Goal: Transaction & Acquisition: Purchase product/service

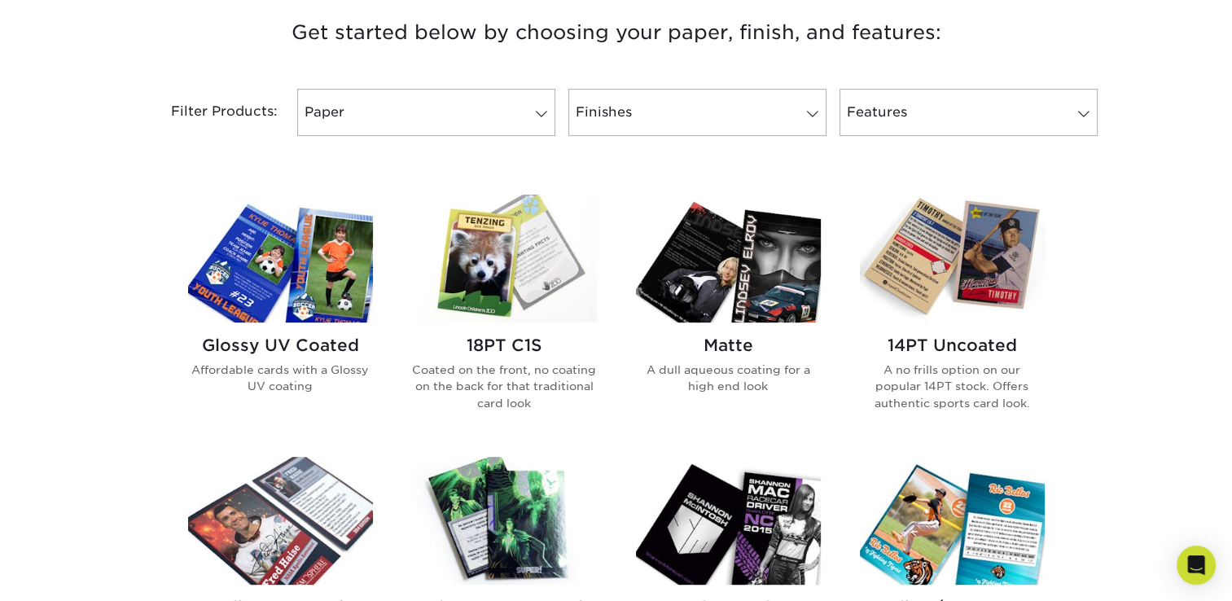
scroll to position [651, 0]
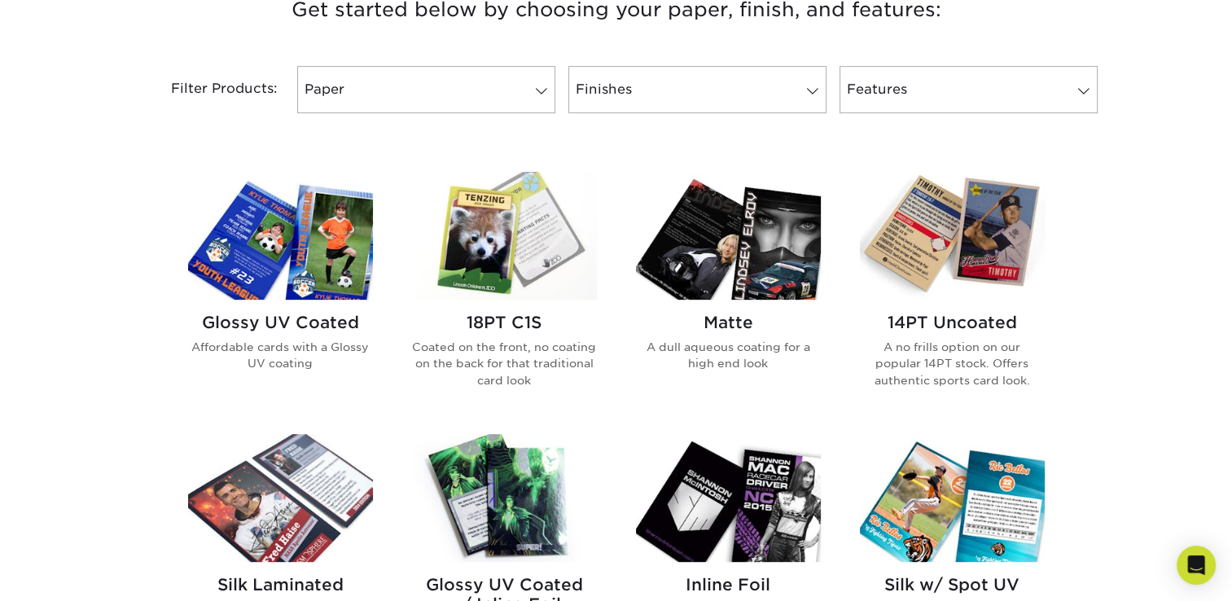
click at [984, 273] on img at bounding box center [952, 236] width 185 height 128
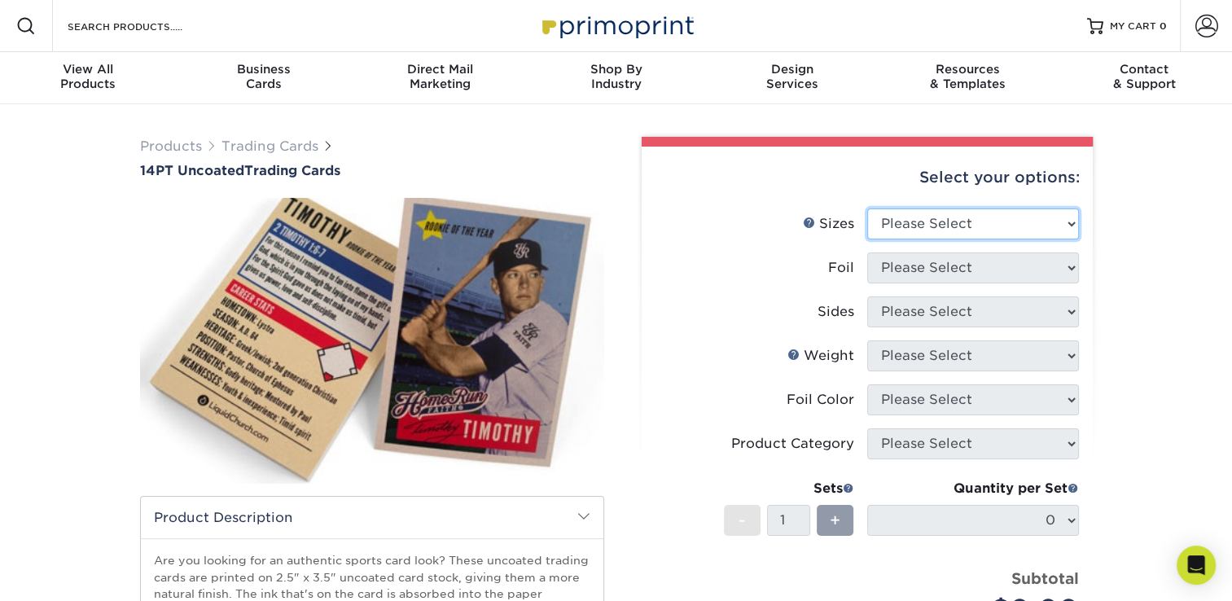
click at [1072, 227] on select "Please Select 2.5" x 3.5"" at bounding box center [973, 223] width 212 height 31
select select "2.50x3.50"
click at [867, 208] on select "Please Select 2.5" x 3.5"" at bounding box center [973, 223] width 212 height 31
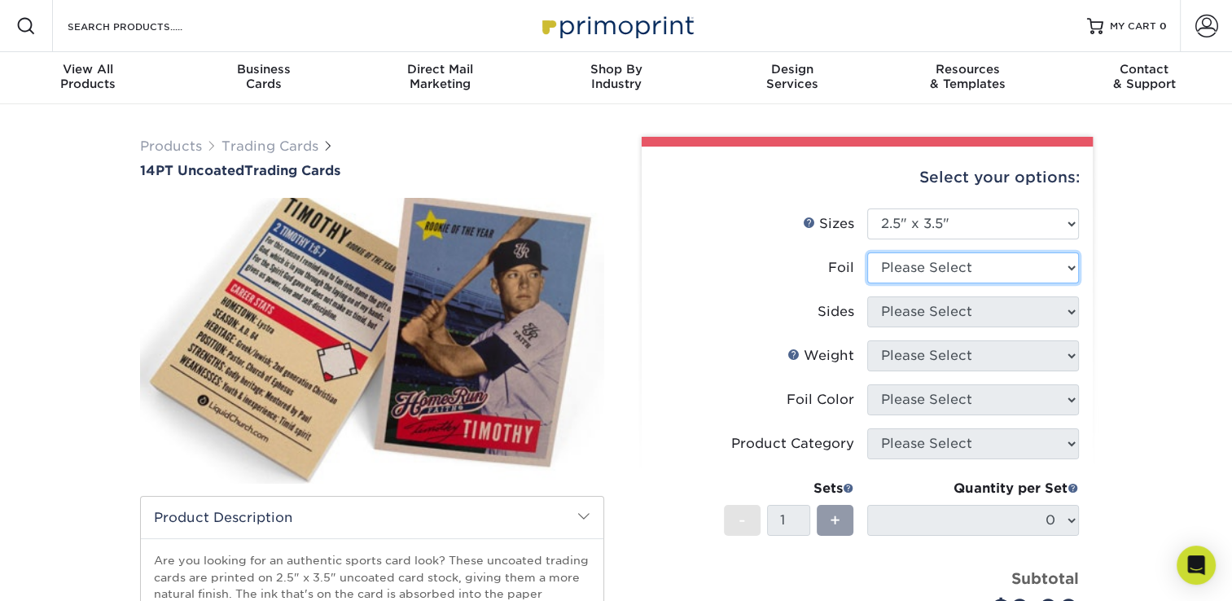
click at [1071, 263] on select "Please Select Yes No" at bounding box center [973, 267] width 212 height 31
click at [867, 252] on select "Please Select Yes No" at bounding box center [973, 267] width 212 height 31
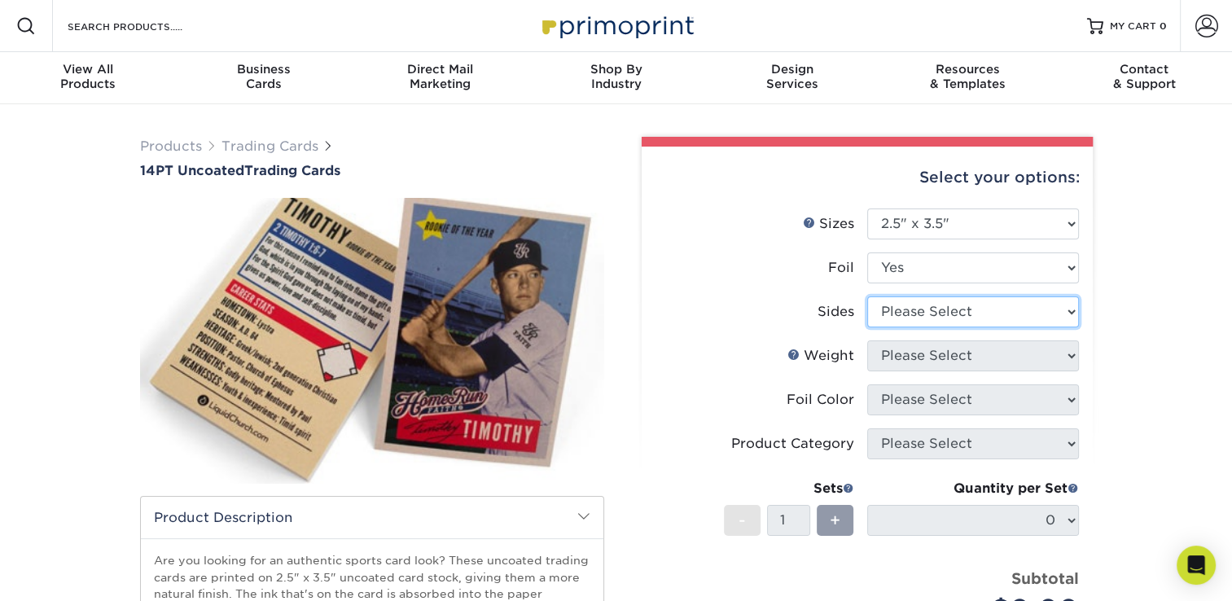
click at [1075, 308] on select "Please Select Print Both Sides - Foil Both Sides Print Both Sides - Foil Front …" at bounding box center [973, 311] width 212 height 31
click at [1069, 304] on select "Please Select Print Both Sides - Foil Both Sides Print Both Sides - Foil Front …" at bounding box center [973, 311] width 212 height 31
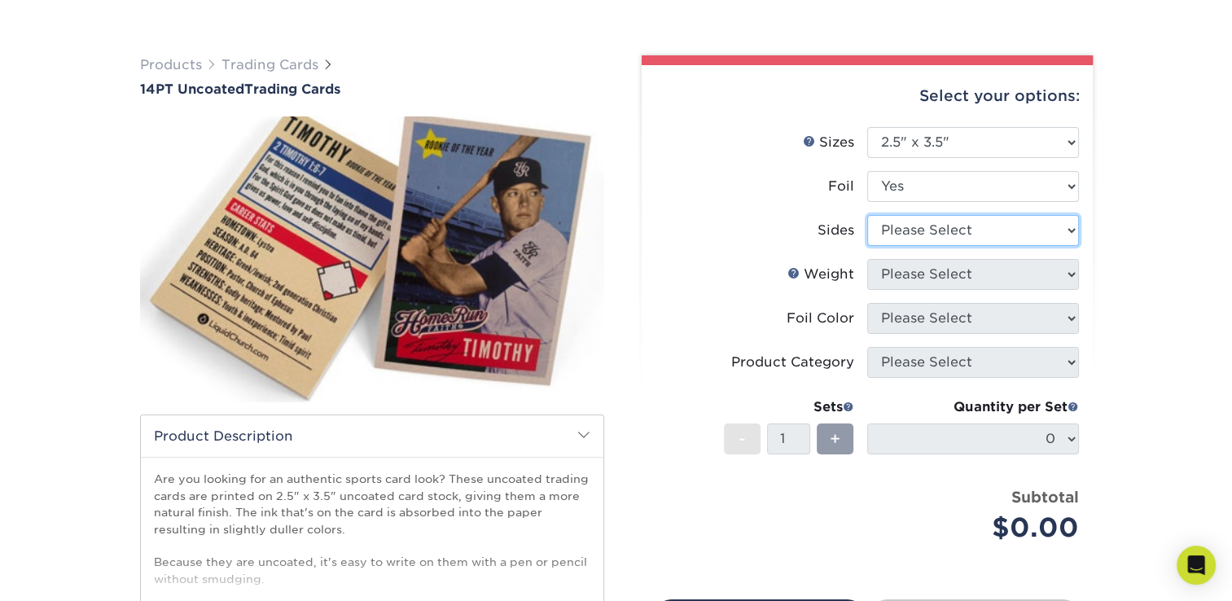
scroll to position [163, 0]
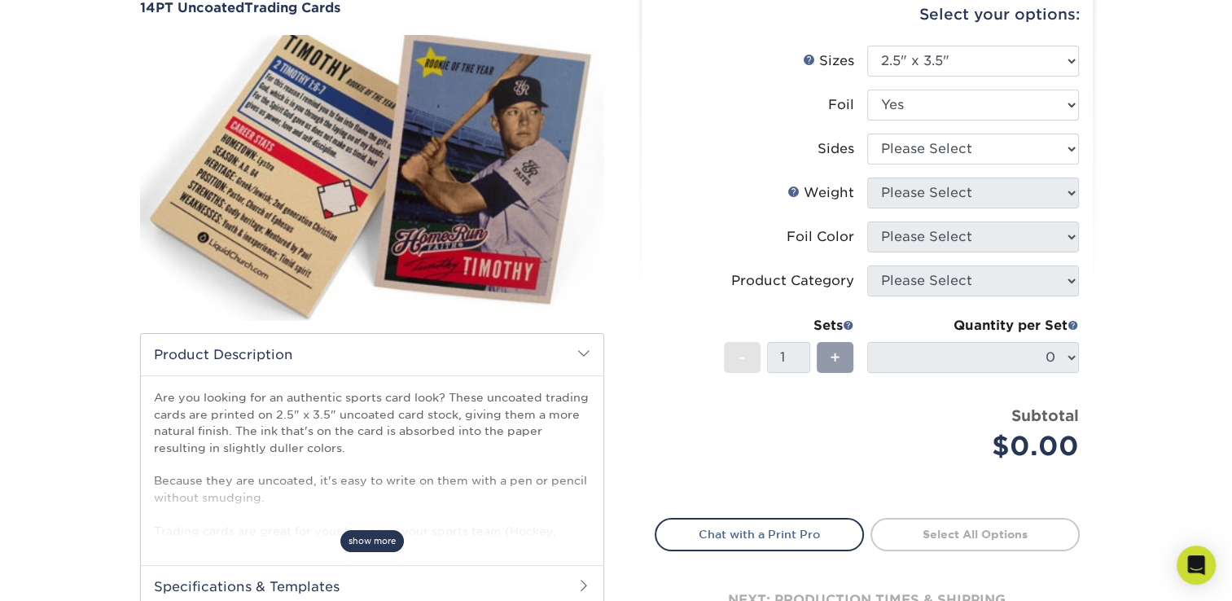
click at [392, 539] on span "show more" at bounding box center [371, 541] width 63 height 22
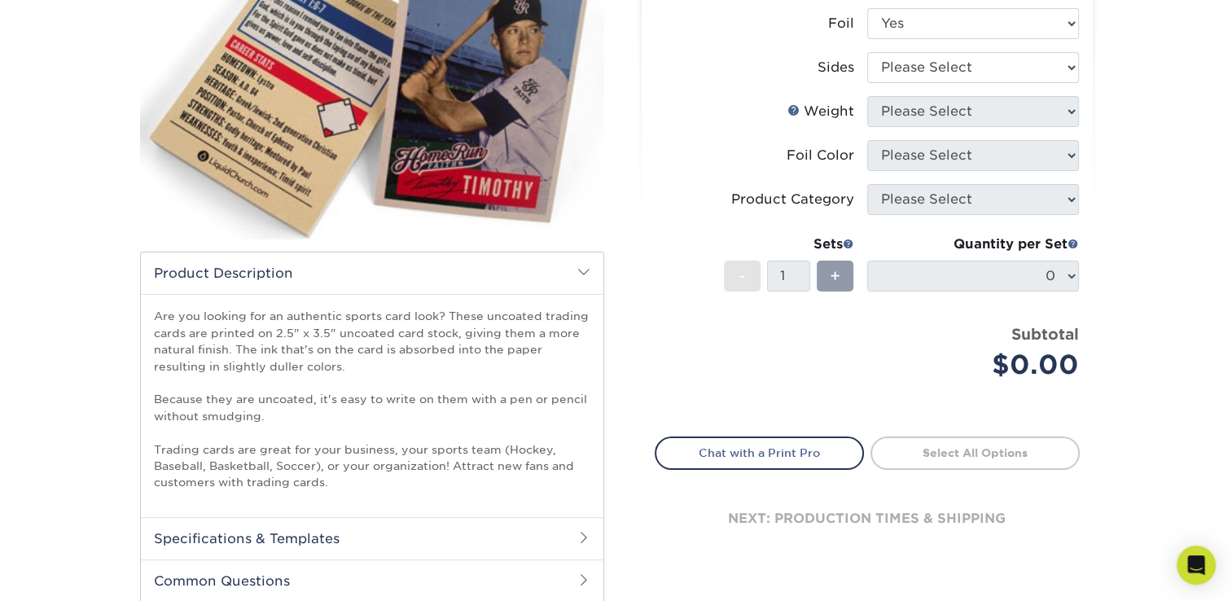
scroll to position [326, 0]
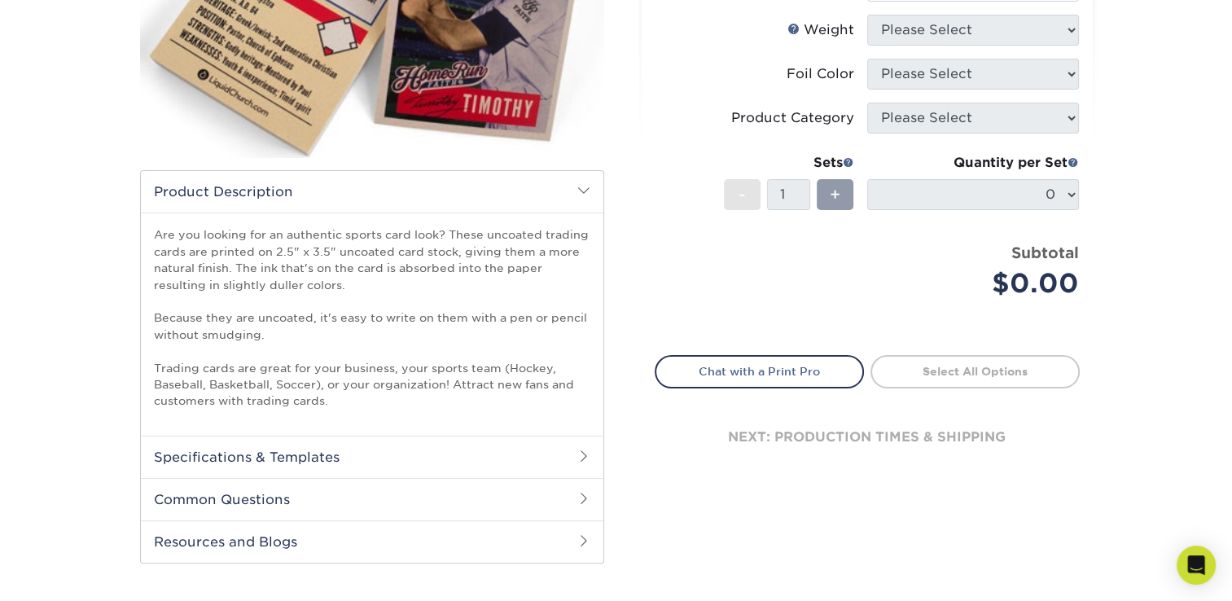
click at [581, 495] on span at bounding box center [583, 498] width 13 height 13
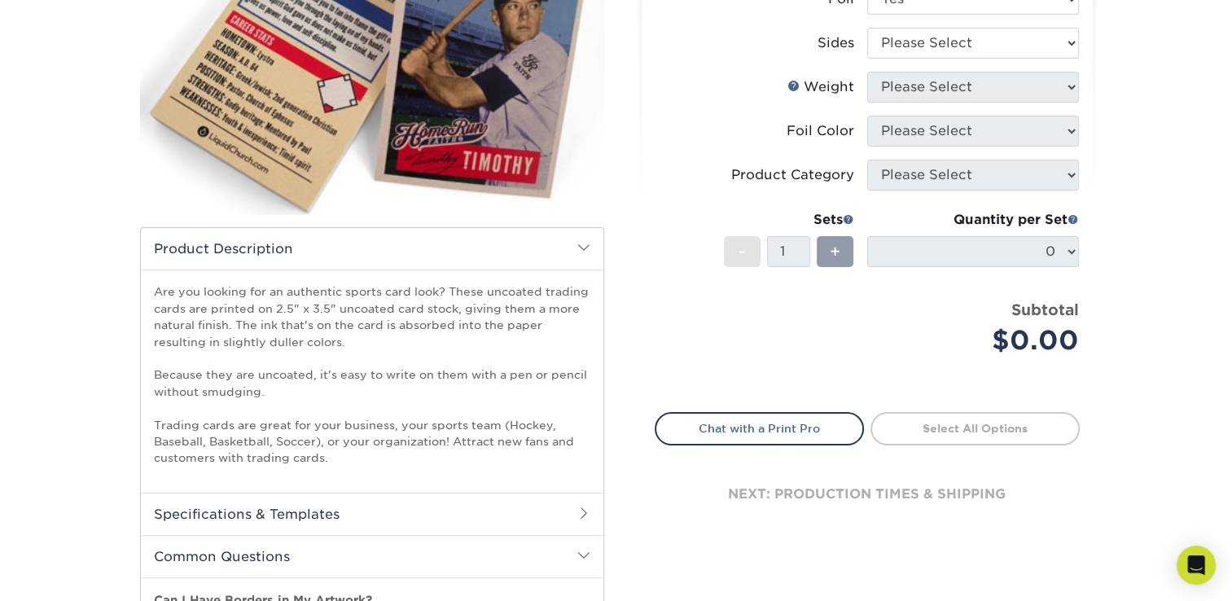
scroll to position [0, 0]
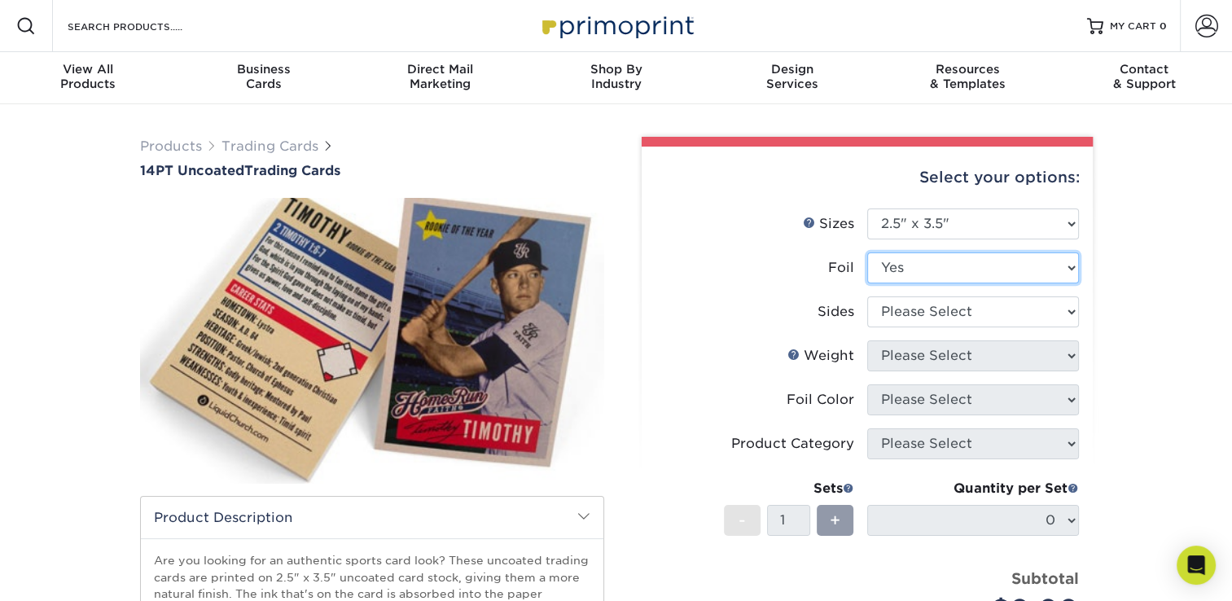
click at [1075, 265] on select "Please Select Yes No" at bounding box center [973, 267] width 212 height 31
click at [867, 252] on select "Please Select Yes No" at bounding box center [973, 267] width 212 height 31
click at [1069, 268] on select "Please Select Yes No" at bounding box center [973, 267] width 212 height 31
select select "1"
click at [867, 252] on select "Please Select Yes No" at bounding box center [973, 267] width 212 height 31
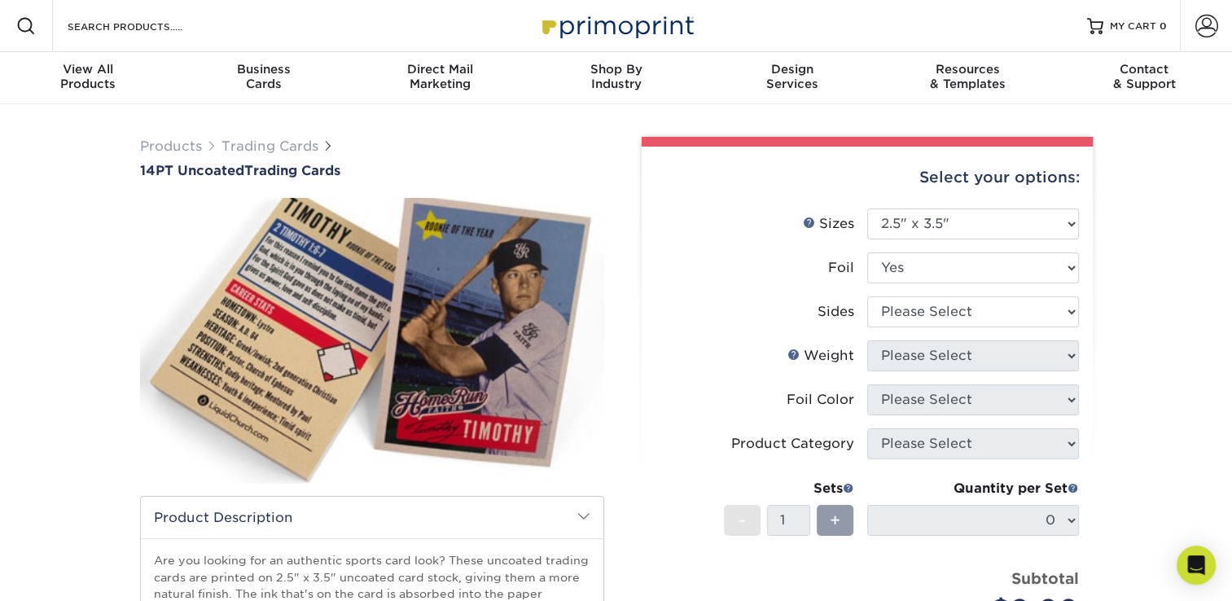
click at [583, 516] on span at bounding box center [583, 516] width 13 height 13
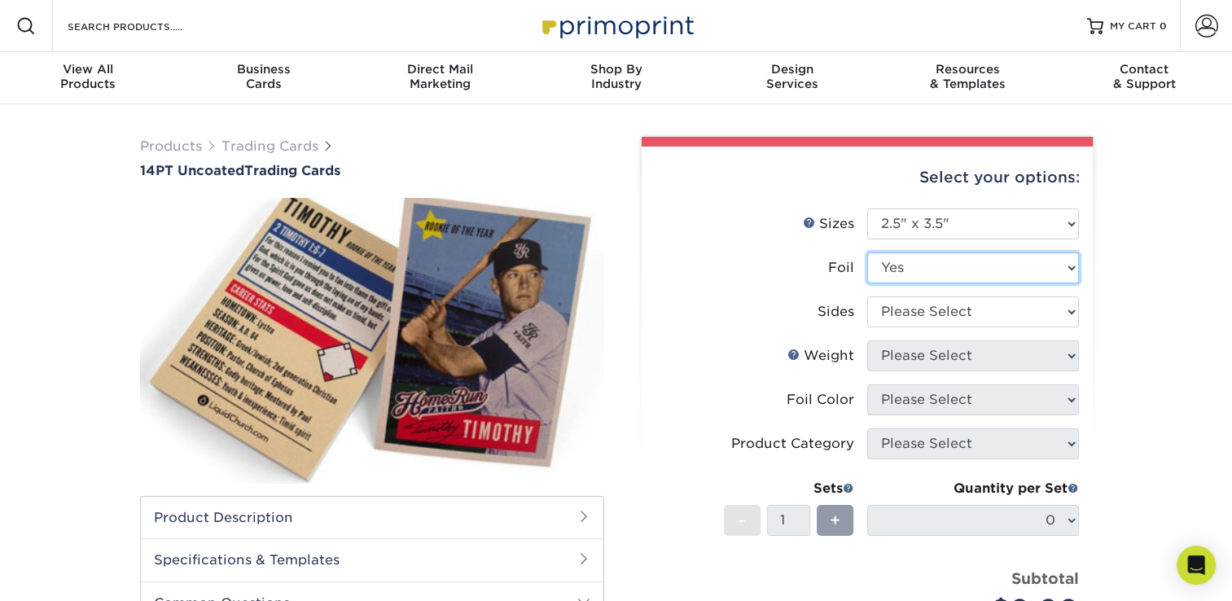
click at [1072, 269] on select "Please Select Yes No" at bounding box center [973, 267] width 212 height 31
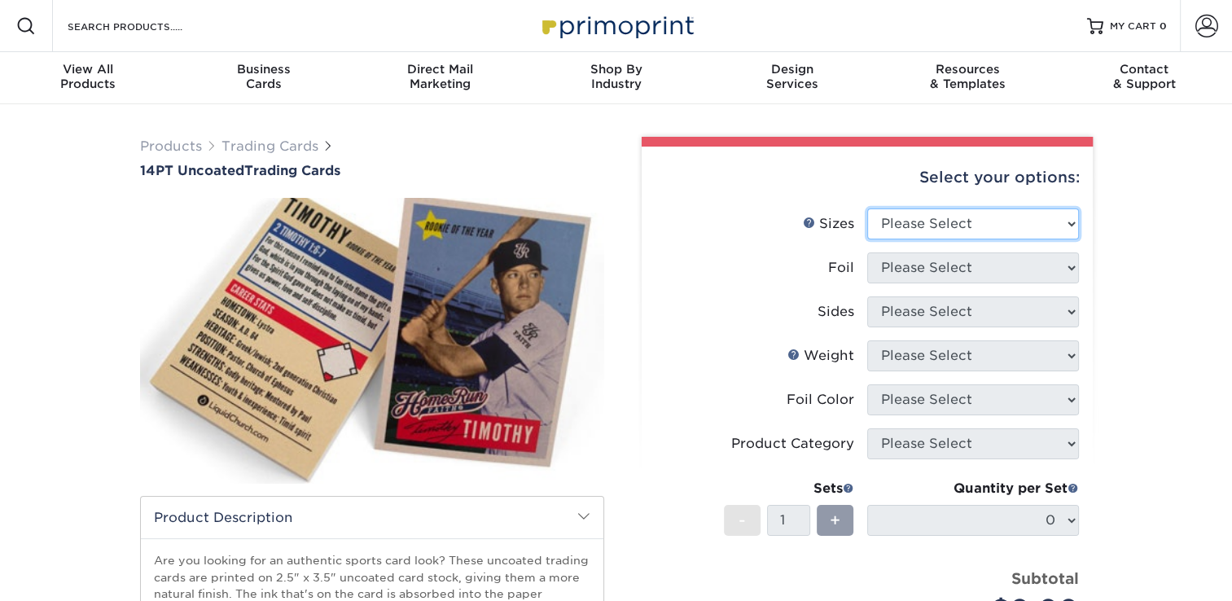
click at [1070, 220] on select "Please Select 2.5" x 3.5"" at bounding box center [973, 223] width 212 height 31
select select "2.50x3.50"
click at [867, 208] on select "Please Select 2.5" x 3.5"" at bounding box center [973, 223] width 212 height 31
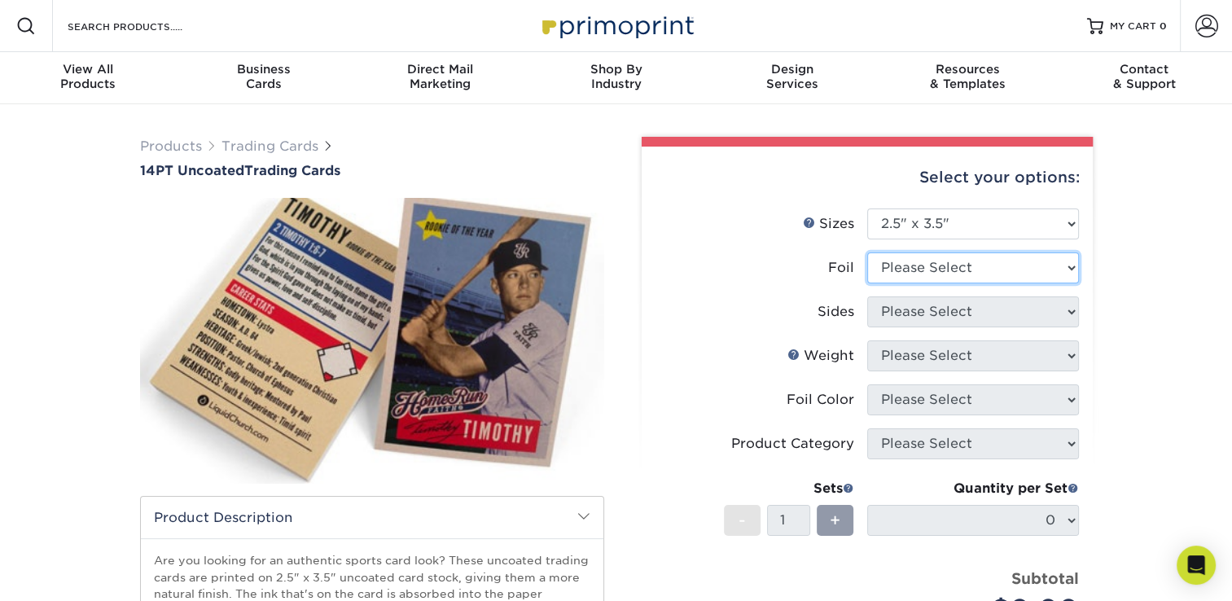
click at [1071, 266] on select "Please Select Yes No" at bounding box center [973, 267] width 212 height 31
click at [1068, 262] on select "Please Select Yes No" at bounding box center [973, 267] width 212 height 31
select select "1"
click at [867, 252] on select "Please Select Yes No" at bounding box center [973, 267] width 212 height 31
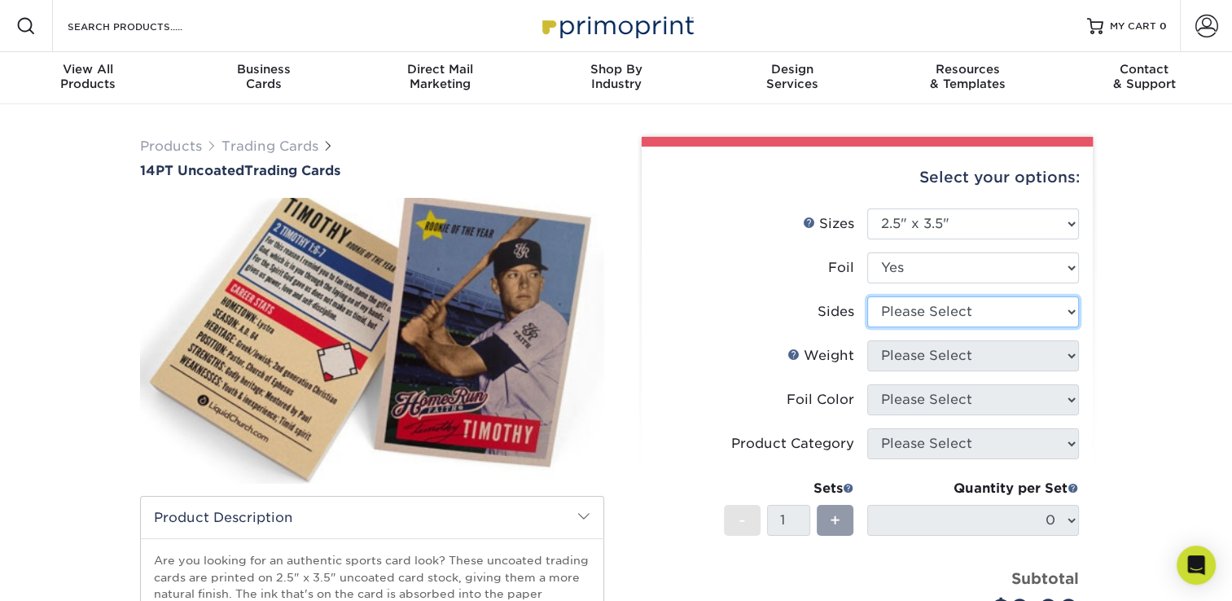
click at [1071, 309] on select "Please Select Print Both Sides - Foil Both Sides Print Both Sides - Foil Front …" at bounding box center [973, 311] width 212 height 31
select select "e9e9dfb3-fba1-4d60-972c-fd9ca5904d33"
click at [867, 296] on select "Please Select Print Both Sides - Foil Both Sides Print Both Sides - Foil Front …" at bounding box center [973, 311] width 212 height 31
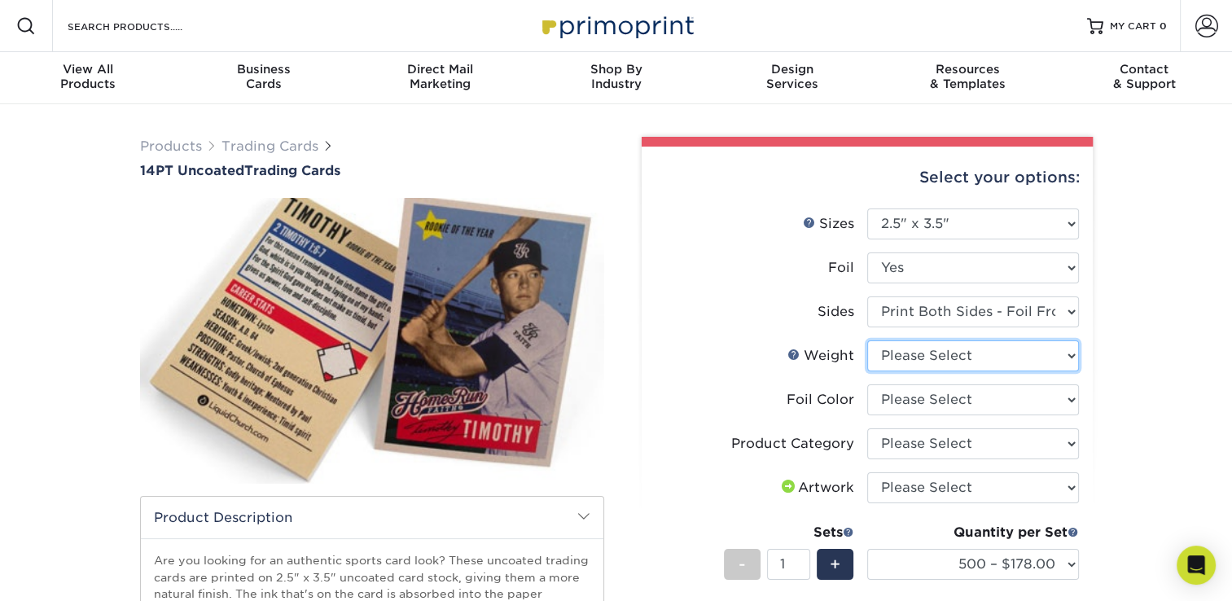
click at [1072, 353] on select "Please Select 14PT Uncoated" at bounding box center [973, 355] width 212 height 31
select select "14PT Uncoated"
click at [867, 340] on select "Please Select 14PT Uncoated" at bounding box center [973, 355] width 212 height 31
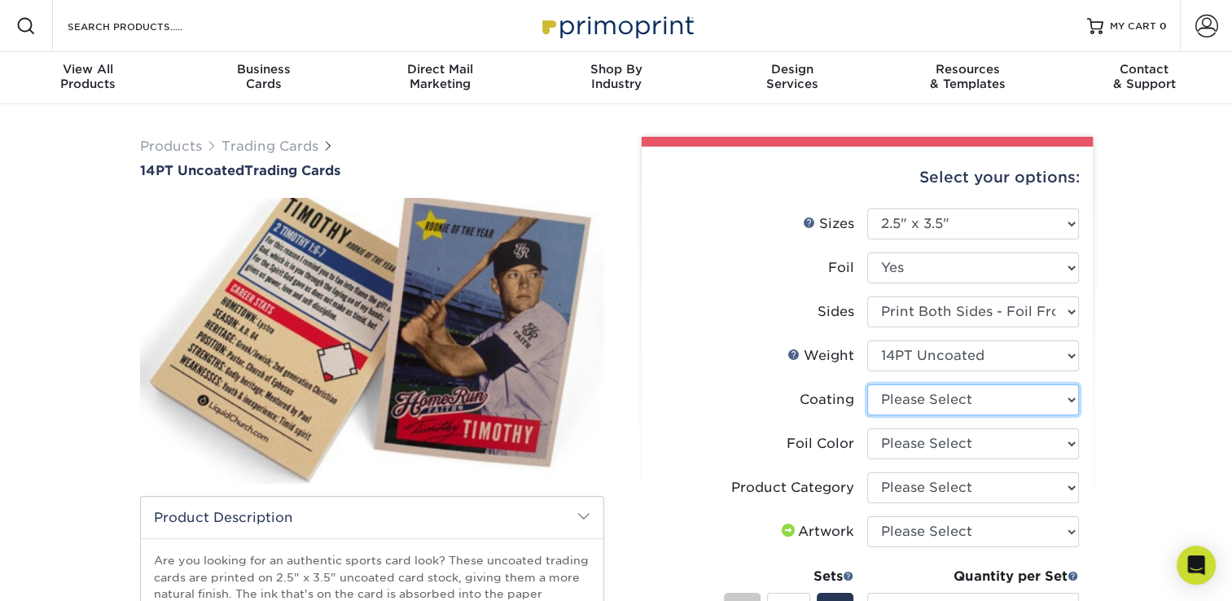
click at [1075, 399] on select at bounding box center [973, 399] width 212 height 31
select select "3e7618de-abca-4bda-9f97-8b9129e913d8"
click at [867, 384] on select at bounding box center [973, 399] width 212 height 31
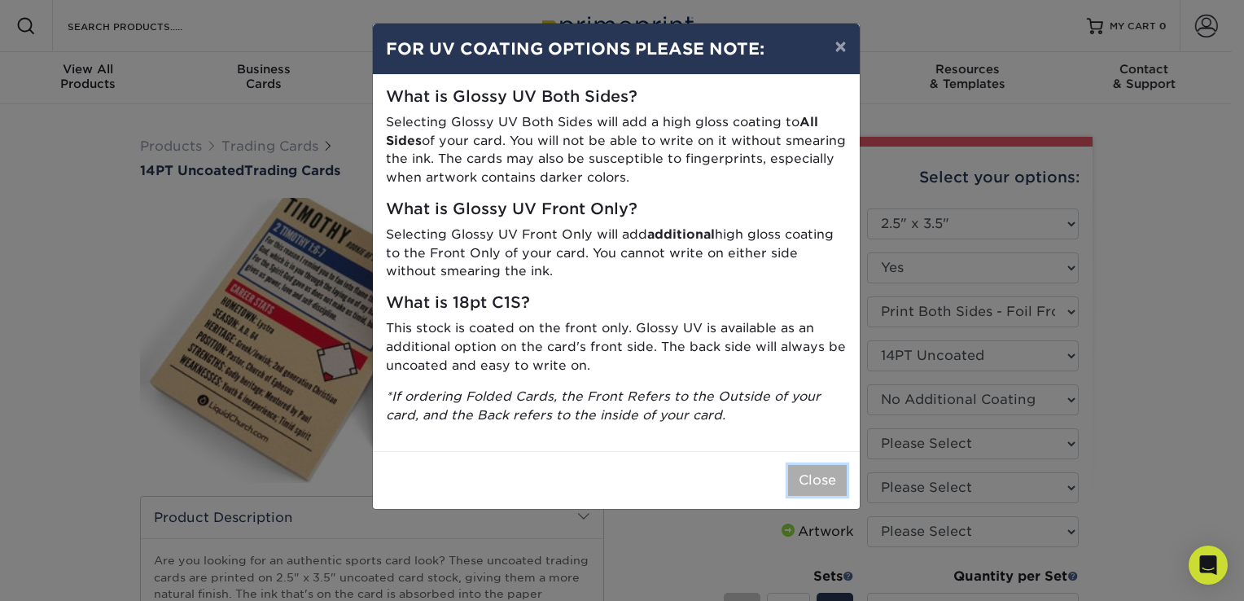
click at [837, 476] on button "Close" at bounding box center [817, 480] width 59 height 31
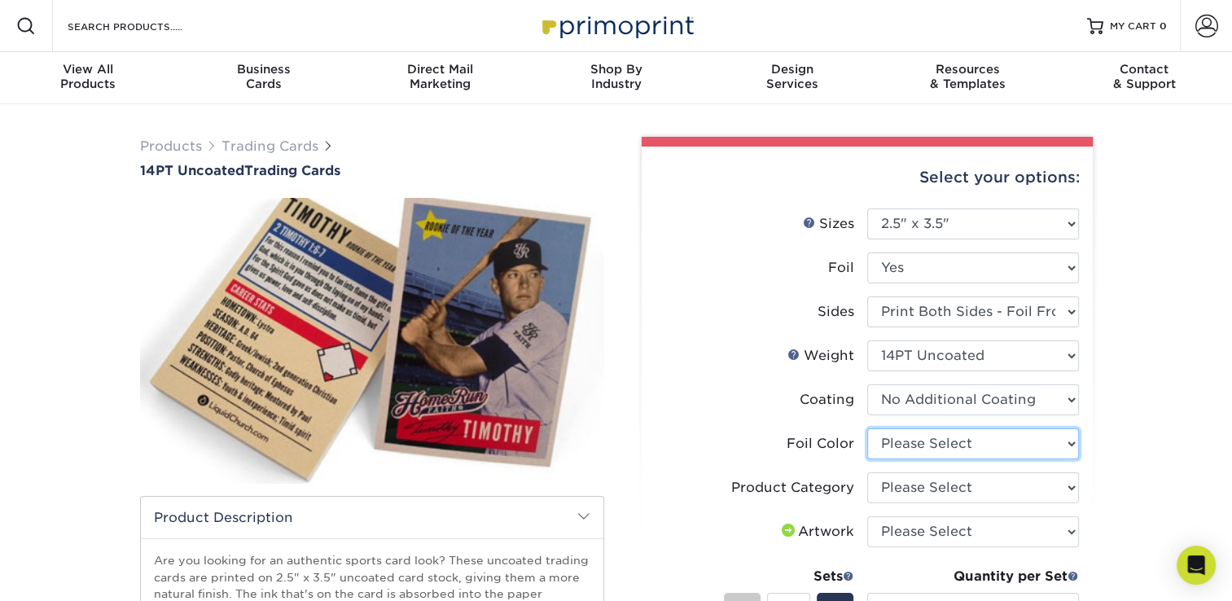
click at [1069, 443] on select "Please Select Silver Foil Rose Gold Foil Red Foil Gold Foil Copper Foil Black F…" at bounding box center [973, 443] width 212 height 31
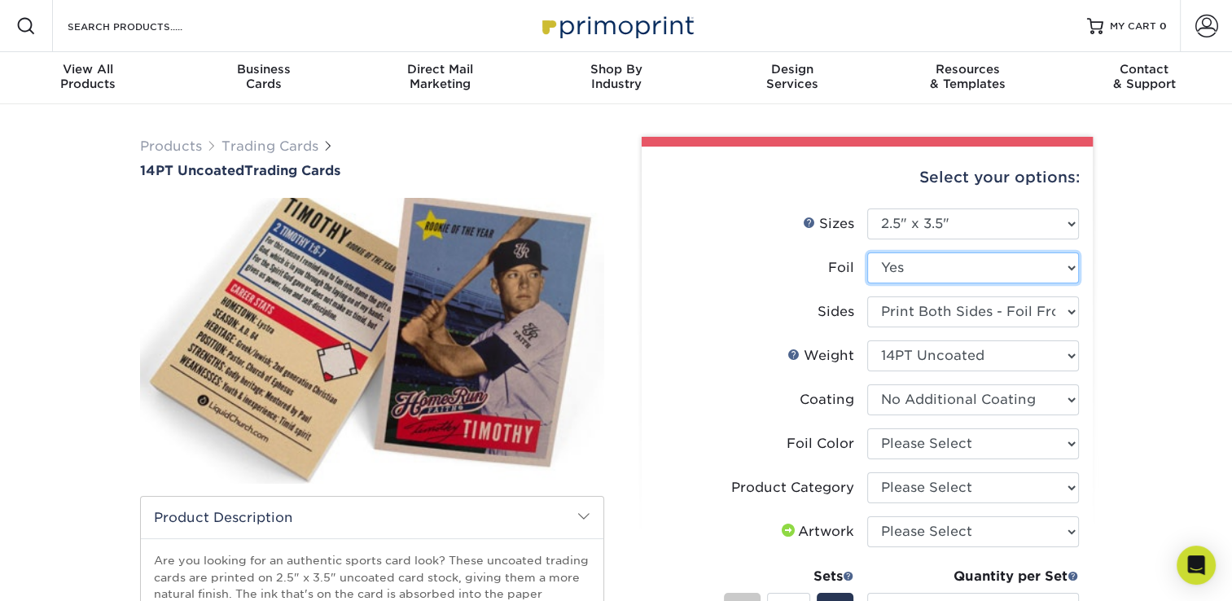
click at [1069, 269] on select "Please Select Yes No" at bounding box center [973, 267] width 212 height 31
select select "0"
click at [867, 252] on select "Please Select Yes No" at bounding box center [973, 267] width 212 height 31
select select "-1"
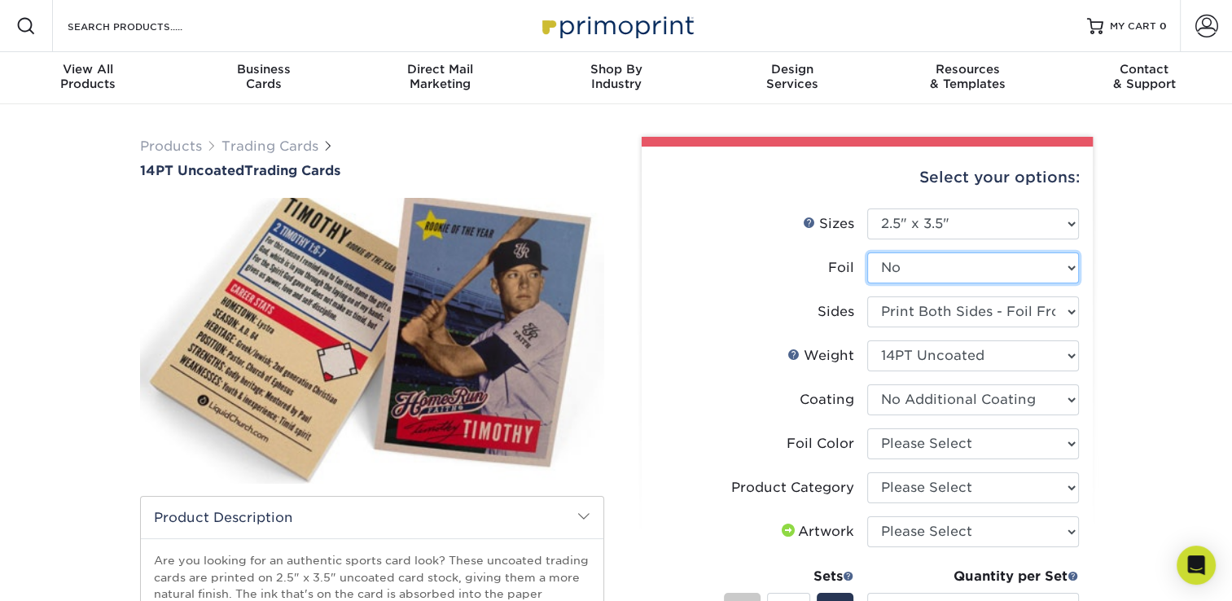
select select "-1"
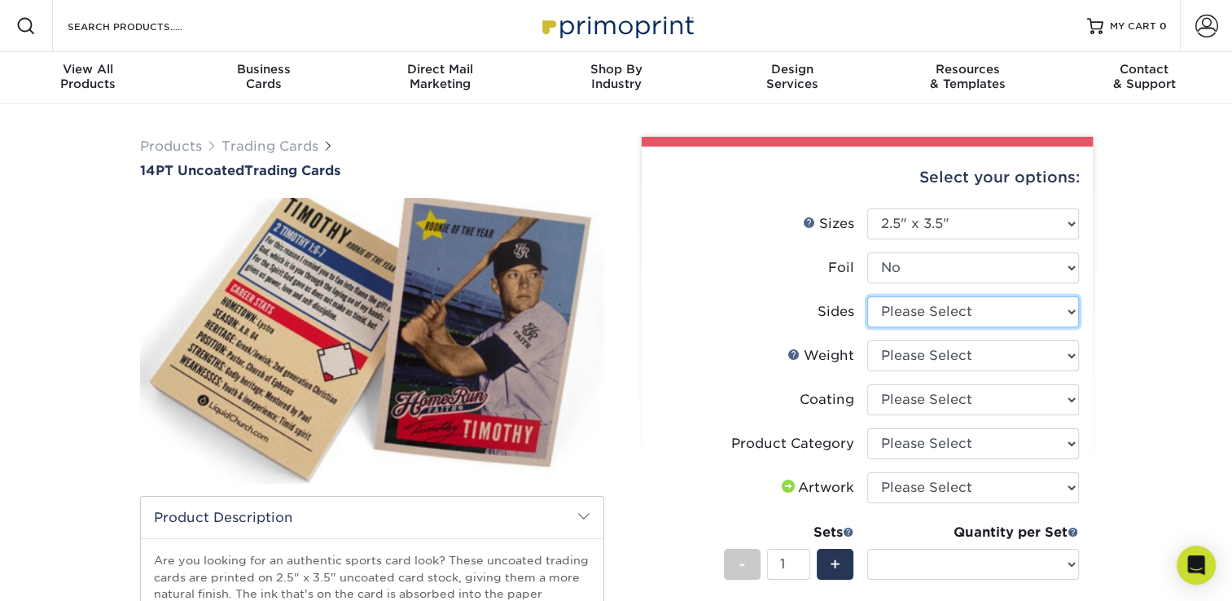
click at [1070, 308] on select "Please Select Print Both Sides Print Front Only" at bounding box center [973, 311] width 212 height 31
select select "13abbda7-1d64-4f25-8bb2-c179b224825d"
click at [867, 296] on select "Please Select Print Both Sides Print Front Only" at bounding box center [973, 311] width 212 height 31
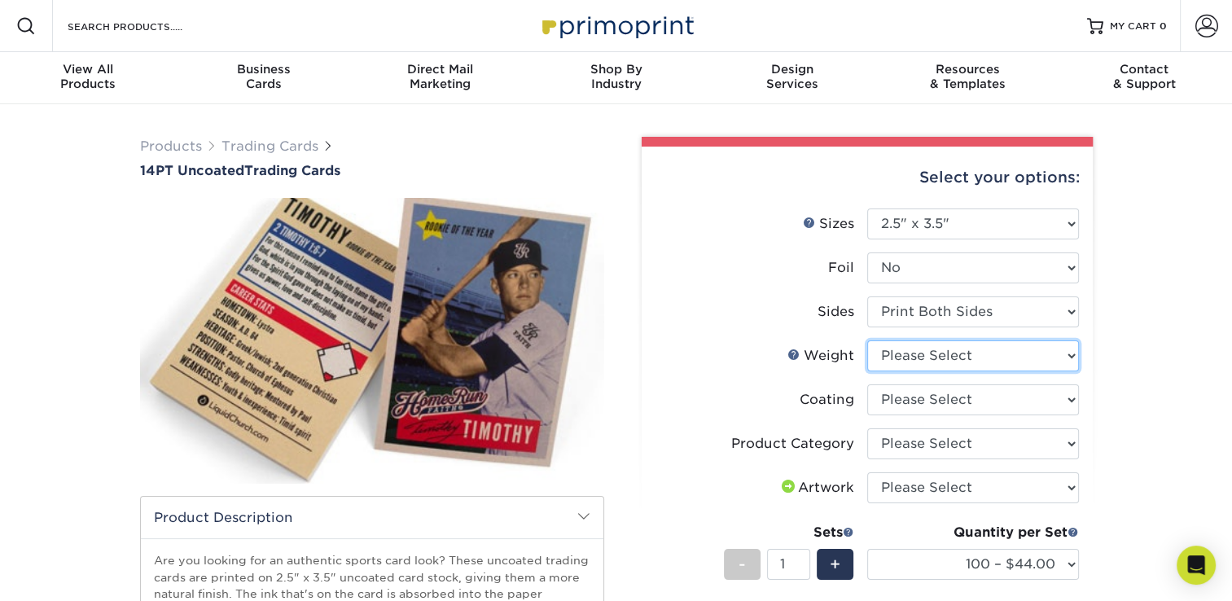
click at [1071, 355] on select "Please Select 14PT Uncoated" at bounding box center [973, 355] width 212 height 31
select select "14PT Uncoated"
click at [867, 340] on select "Please Select 14PT Uncoated" at bounding box center [973, 355] width 212 height 31
click at [1071, 398] on select at bounding box center [973, 399] width 212 height 31
select select "3e7618de-abca-4bda-9f97-8b9129e913d8"
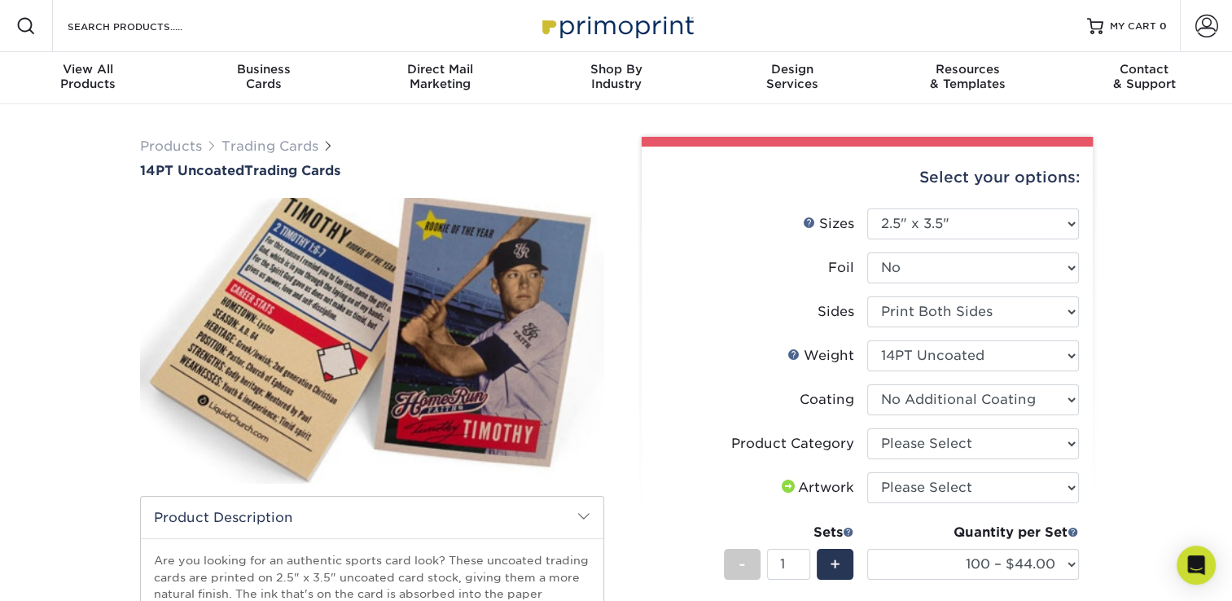
click at [867, 384] on select at bounding box center [973, 399] width 212 height 31
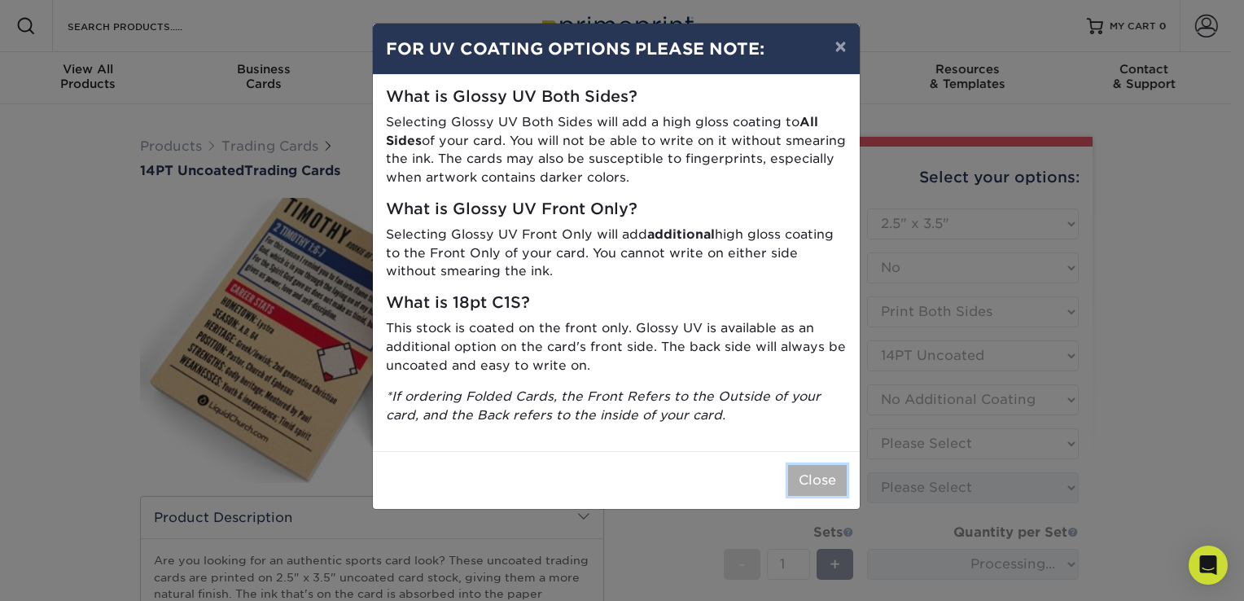
click at [834, 490] on button "Close" at bounding box center [817, 480] width 59 height 31
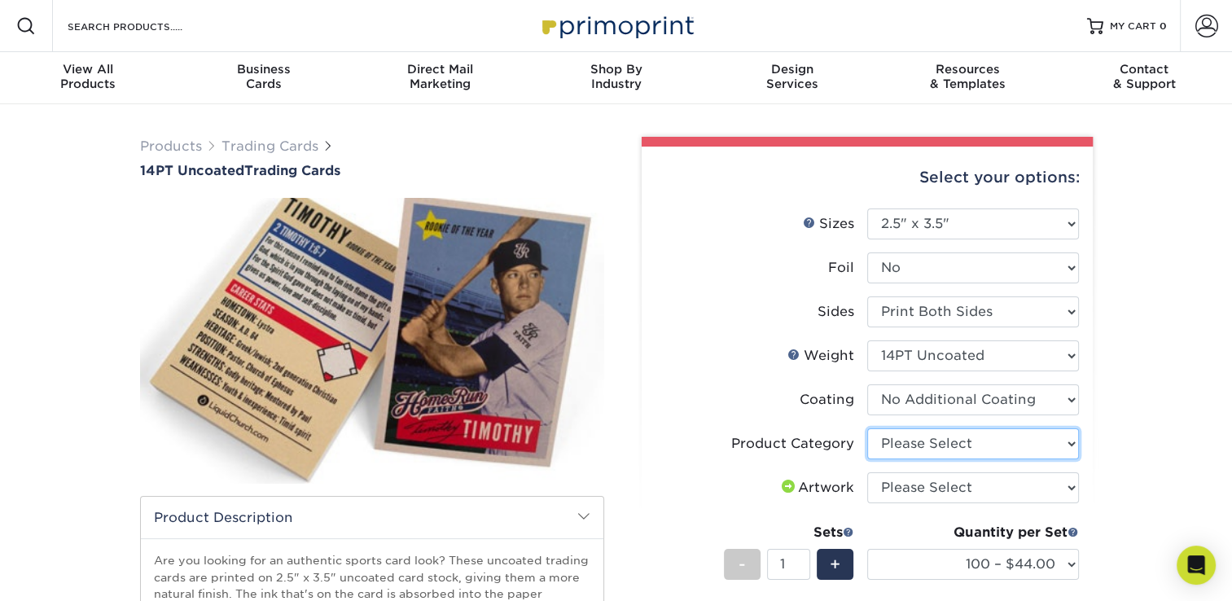
click at [1071, 440] on select "Please Select Trading Cards" at bounding box center [973, 443] width 212 height 31
select select "c2f9bce9-36c2-409d-b101-c29d9d031e18"
click at [867, 428] on select "Please Select Trading Cards" at bounding box center [973, 443] width 212 height 31
click at [1068, 484] on select "Please Select I will upload files I need a design - $100" at bounding box center [973, 487] width 212 height 31
select select "upload"
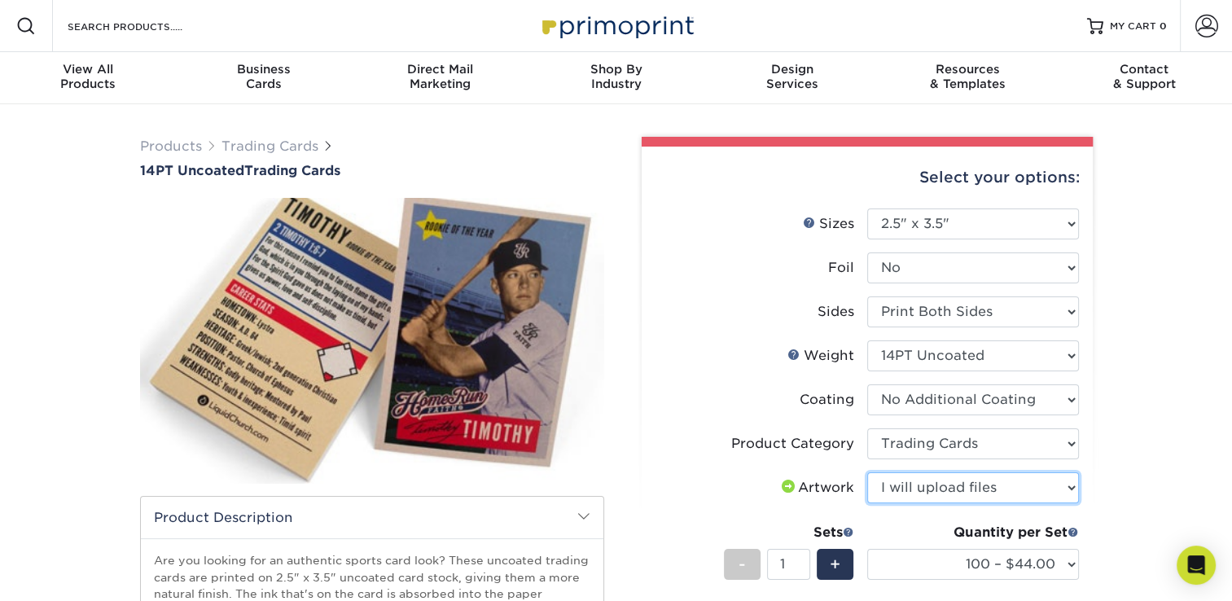
click at [867, 472] on select "Please Select I will upload files I need a design - $100" at bounding box center [973, 487] width 212 height 31
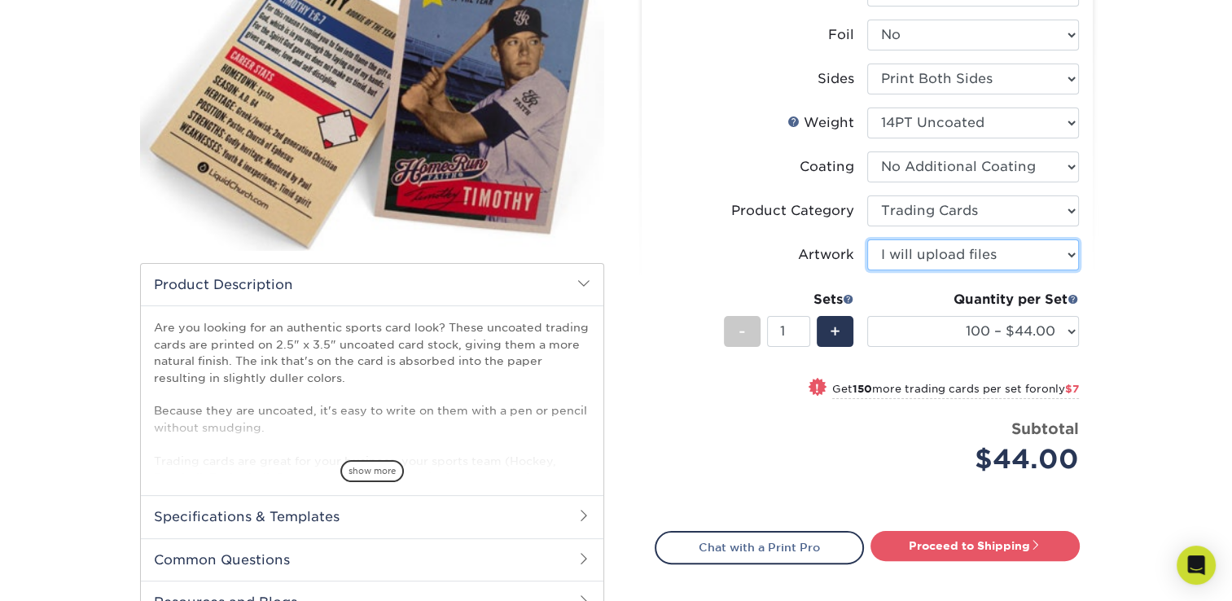
scroll to position [244, 0]
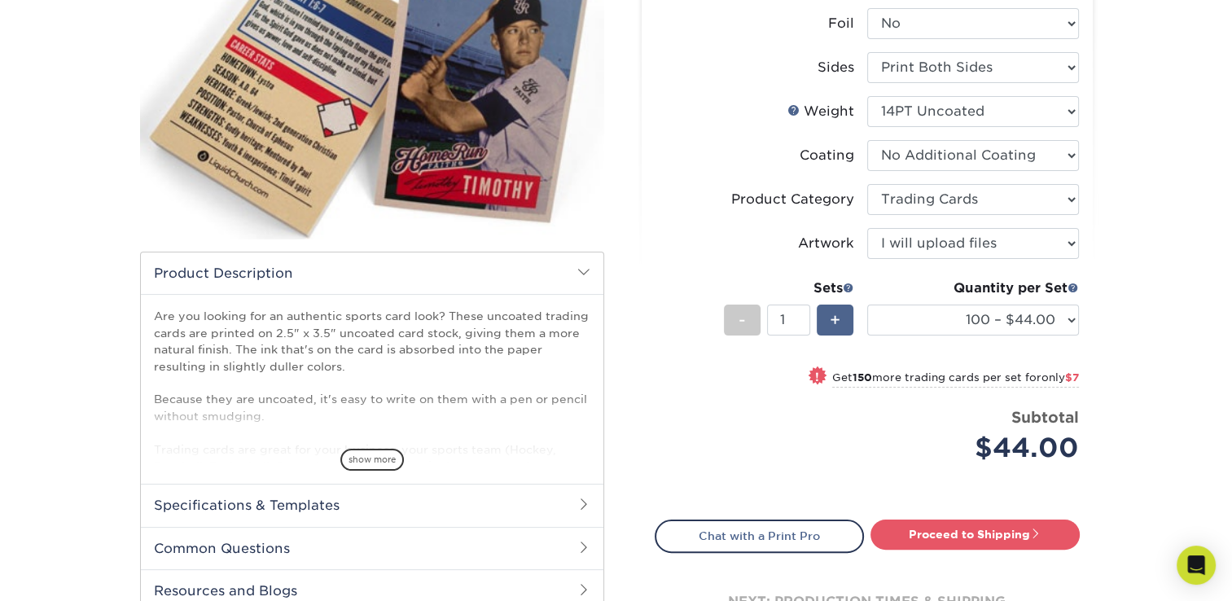
click at [830, 317] on span "+" at bounding box center [835, 320] width 11 height 24
type input "2"
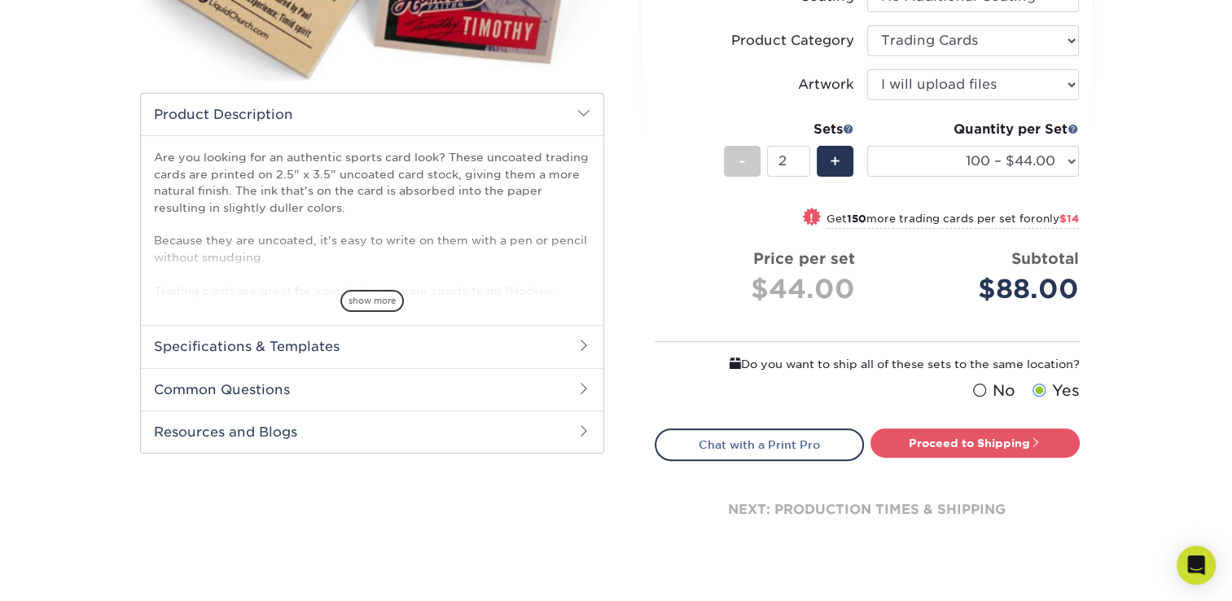
scroll to position [407, 0]
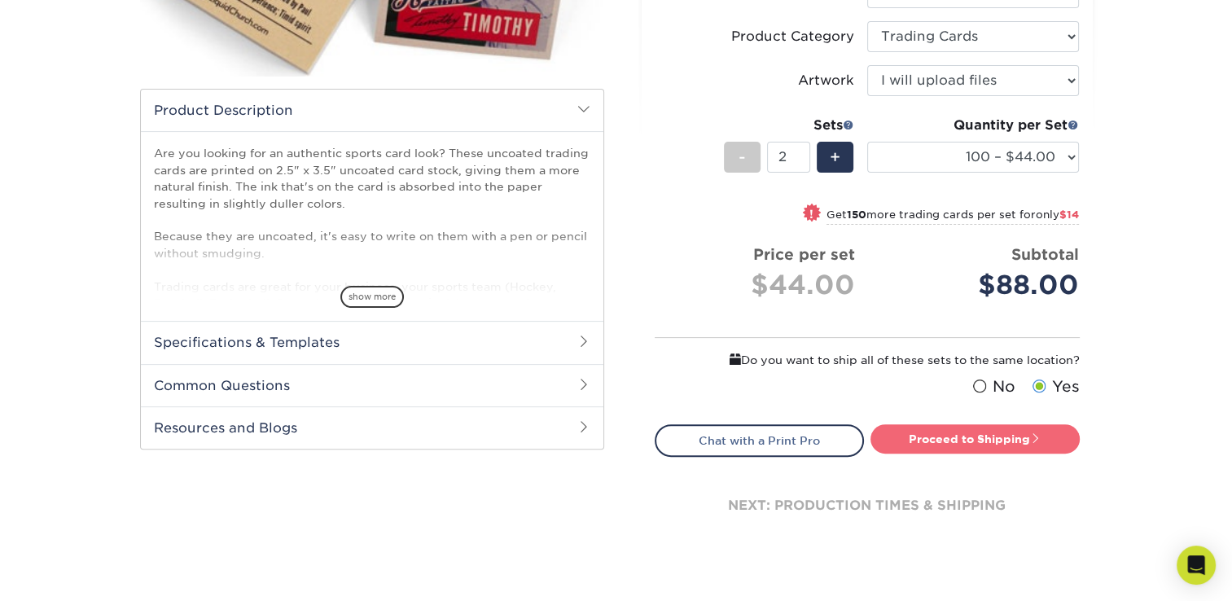
click at [953, 435] on link "Proceed to Shipping" at bounding box center [974, 438] width 209 height 29
type input "Set 1"
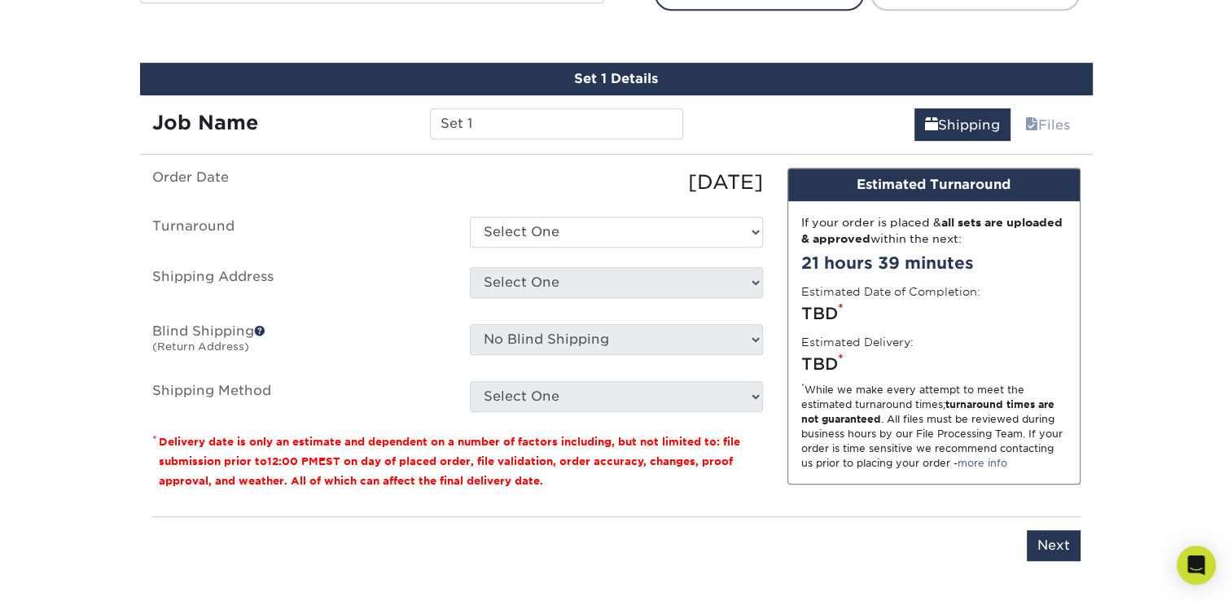
scroll to position [873, 0]
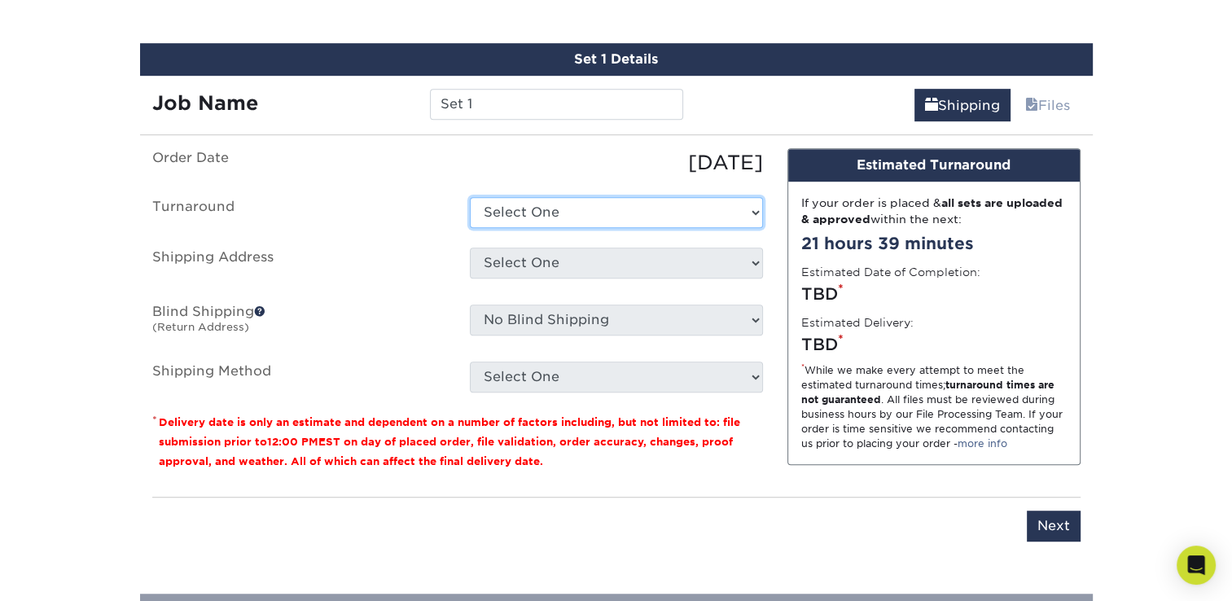
click at [753, 209] on select "Select One 2-4 Business Days 2 Day Next Business Day" at bounding box center [616, 212] width 293 height 31
select select "b4a3e394-1d8e-43ea-8c6e-2db4cb57cbe9"
click at [470, 197] on select "Select One 2-4 Business Days 2 Day Next Business Day" at bounding box center [616, 212] width 293 height 31
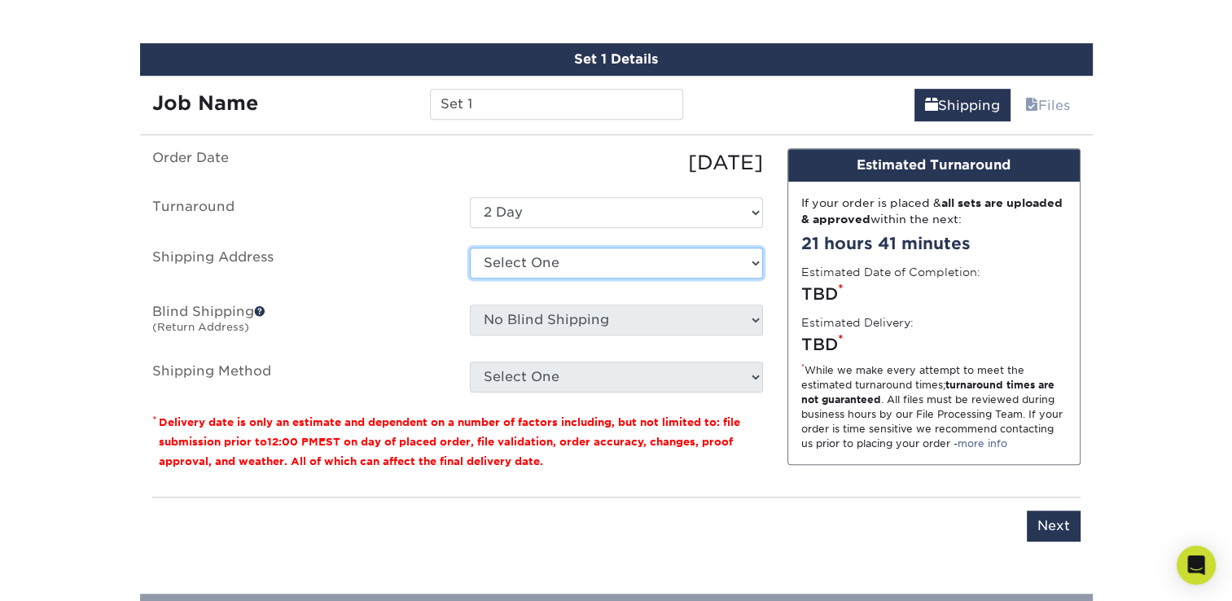
click at [755, 259] on select "Select One + Add New Address - Login" at bounding box center [616, 262] width 293 height 31
select select "newaddress"
click at [470, 247] on select "Select One + Add New Address - Login" at bounding box center [616, 262] width 293 height 31
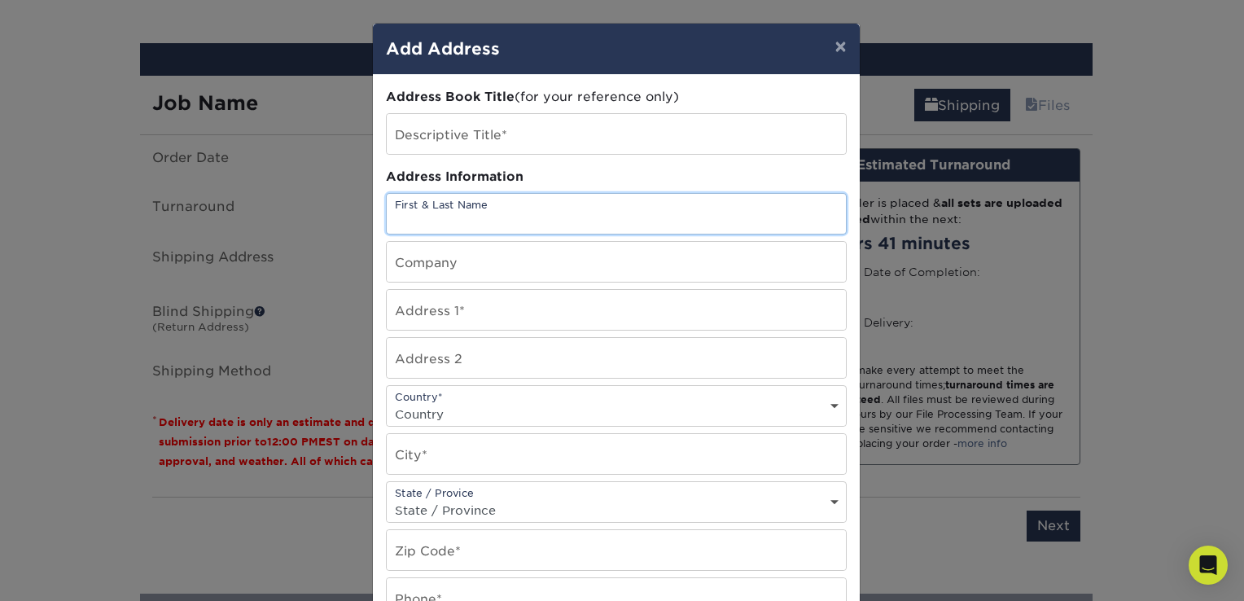
click at [522, 207] on input "text" at bounding box center [616, 214] width 459 height 40
type input "[PERSON_NAME]"
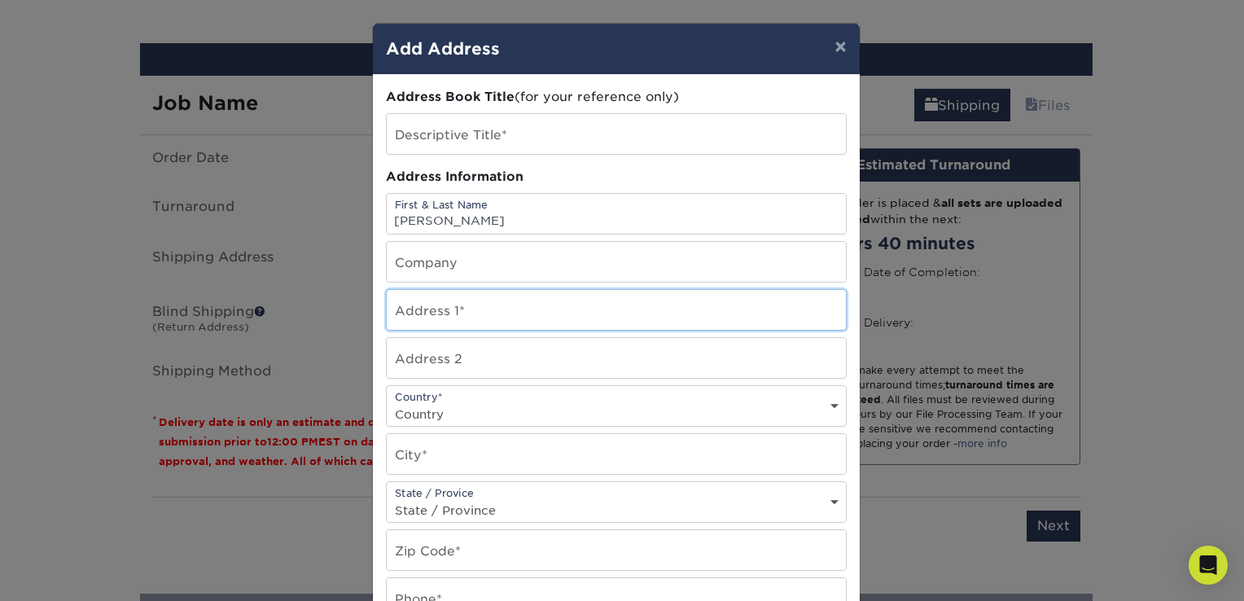
click at [459, 311] on input "text" at bounding box center [616, 310] width 459 height 40
type input "[STREET_ADDRESS]"
type input "[PERSON_NAME]"
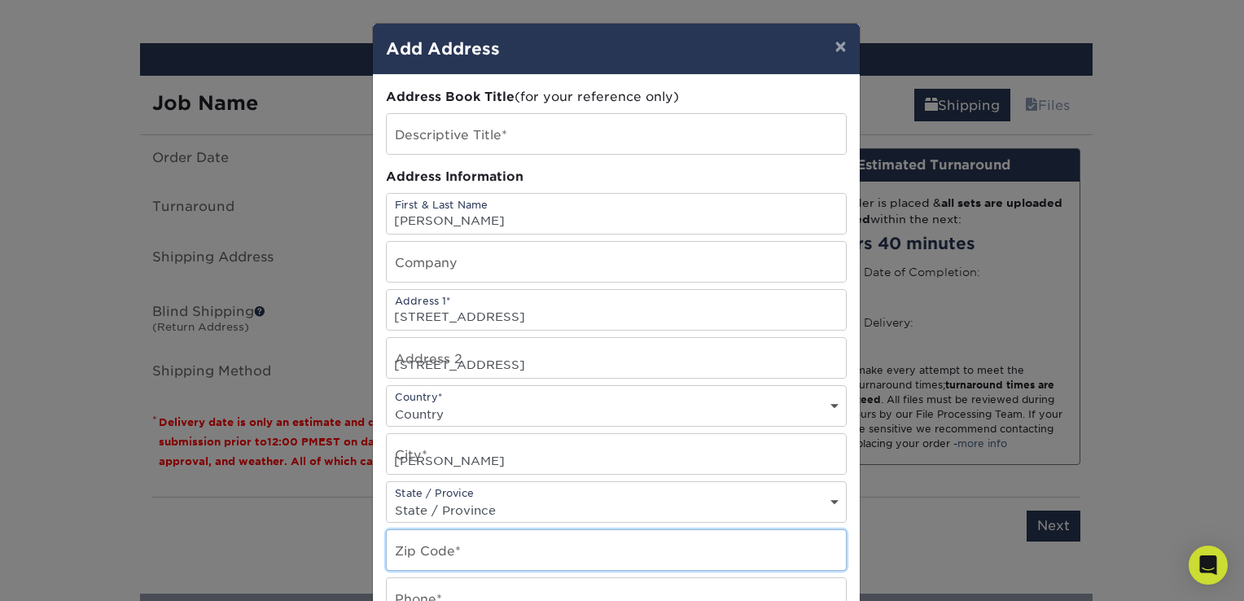
type input "73703"
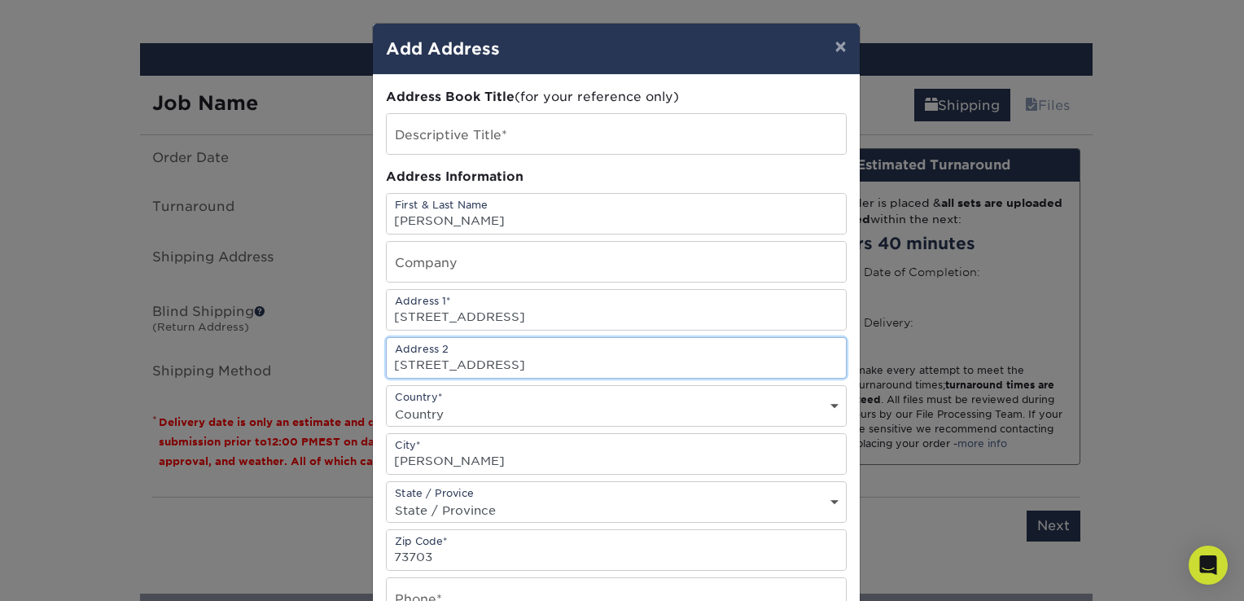
drag, startPoint x: 547, startPoint y: 366, endPoint x: 275, endPoint y: 376, distance: 272.1
click at [344, 364] on div "× Add Address Address Book Title (for your reference only) Descriptive Title* A…" at bounding box center [622, 300] width 1244 height 601
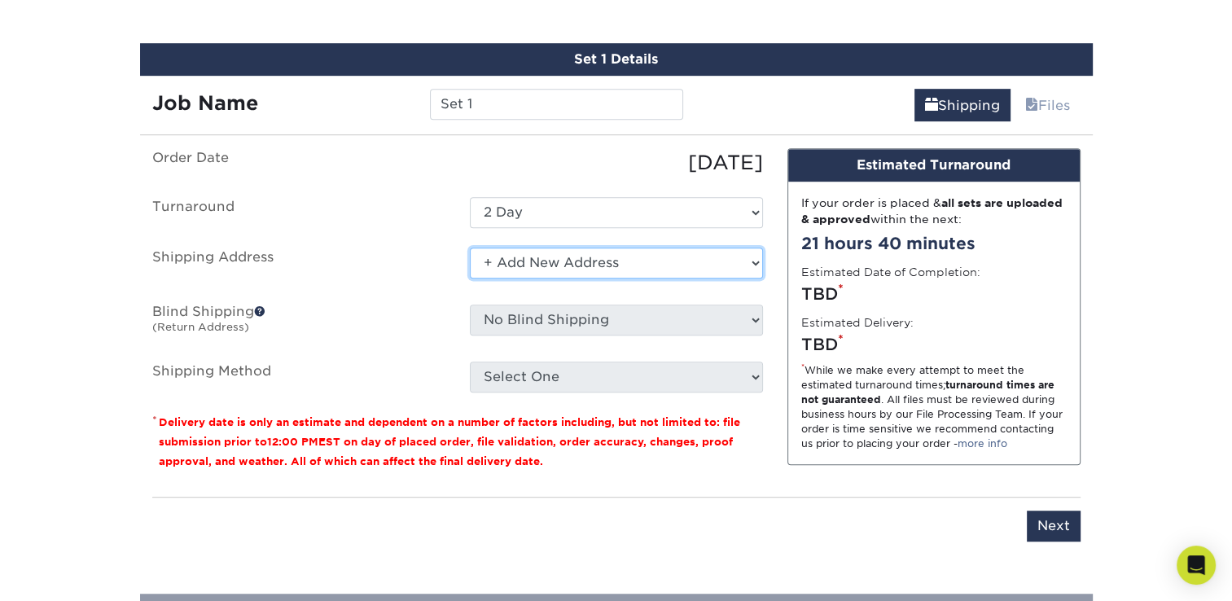
click at [756, 259] on select "Select One + Add New Address - Login" at bounding box center [616, 262] width 293 height 31
click at [470, 247] on select "Select One + Add New Address - Login" at bounding box center [616, 262] width 293 height 31
click at [753, 256] on select "Select One + Add New Address - Login" at bounding box center [616, 262] width 293 height 31
click at [470, 278] on select "Select One + Add New Address - Login" at bounding box center [616, 262] width 293 height 31
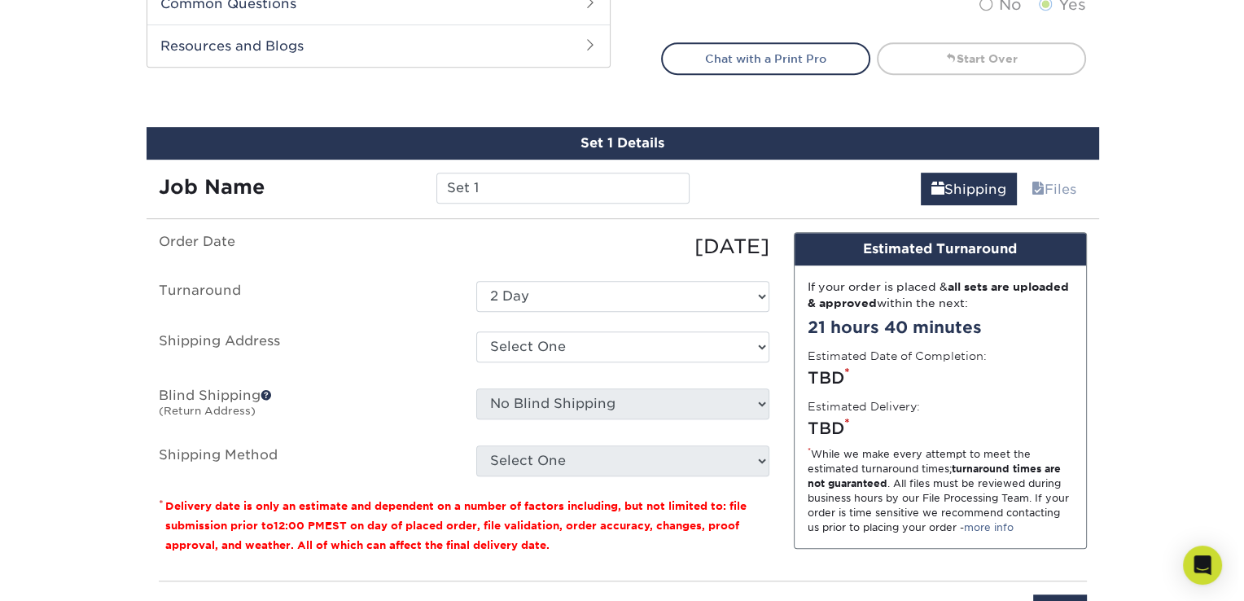
scroll to position [814, 0]
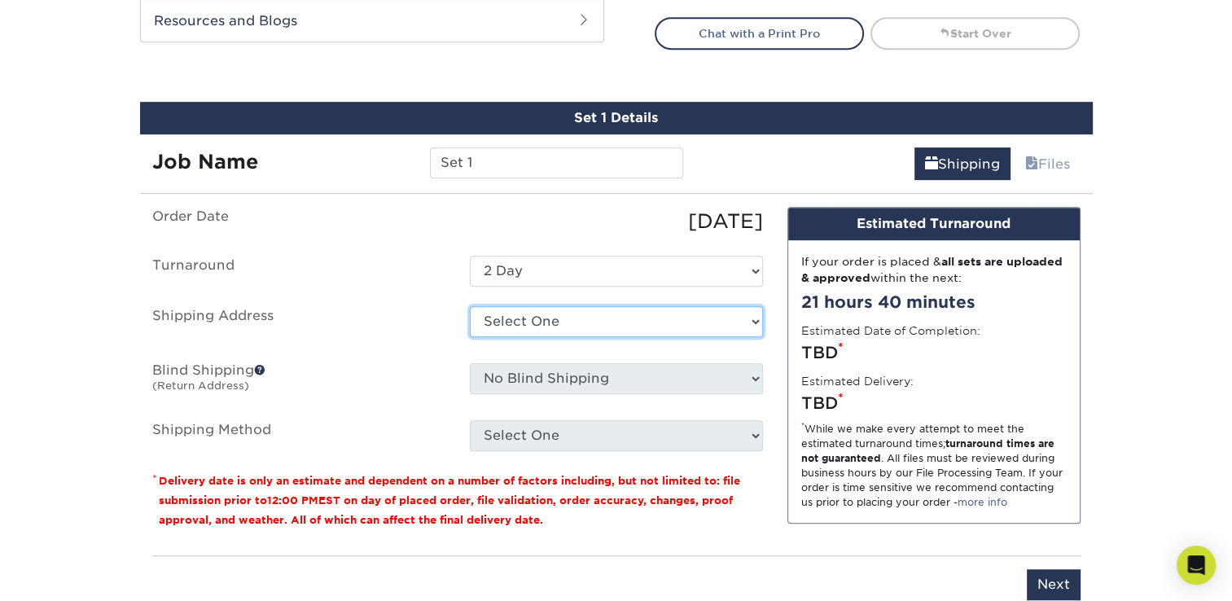
click at [557, 318] on select "Select One + Add New Address - Login" at bounding box center [616, 321] width 293 height 31
select select "newaddress"
click at [470, 306] on select "Select One + Add New Address - Login" at bounding box center [616, 321] width 293 height 31
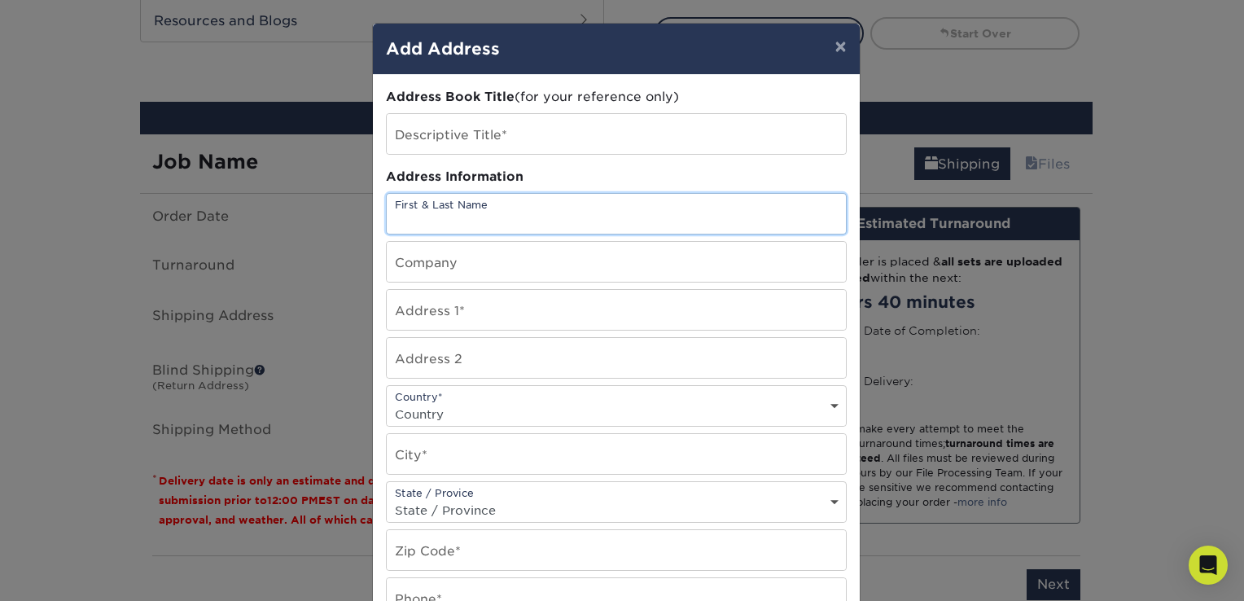
click at [502, 204] on input "text" at bounding box center [616, 214] width 459 height 40
type input "[PERSON_NAME]"
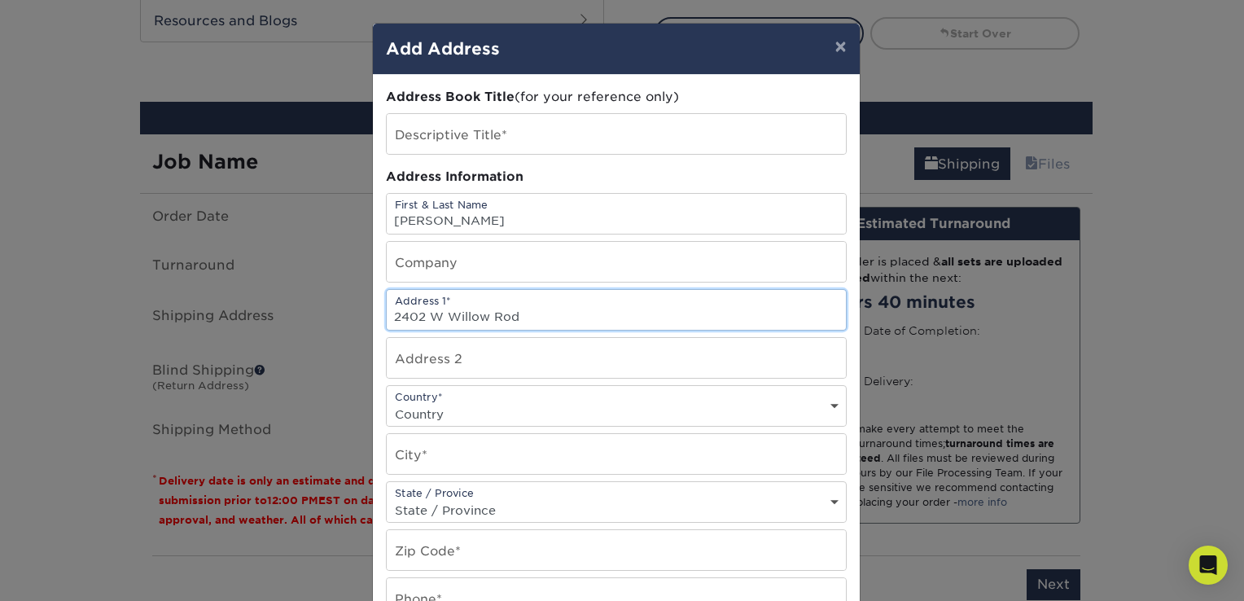
type input "2402 W Willow Rod"
click at [830, 395] on div "Country* Country [GEOGRAPHIC_DATA] [GEOGRAPHIC_DATA] --------------------------…" at bounding box center [616, 406] width 461 height 42
click at [827, 402] on select "Country [GEOGRAPHIC_DATA] [GEOGRAPHIC_DATA] ----------------------------- [GEOG…" at bounding box center [616, 414] width 459 height 24
select select "US"
click at [387, 402] on select "Country [GEOGRAPHIC_DATA] [GEOGRAPHIC_DATA] ----------------------------- [GEOG…" at bounding box center [616, 414] width 459 height 24
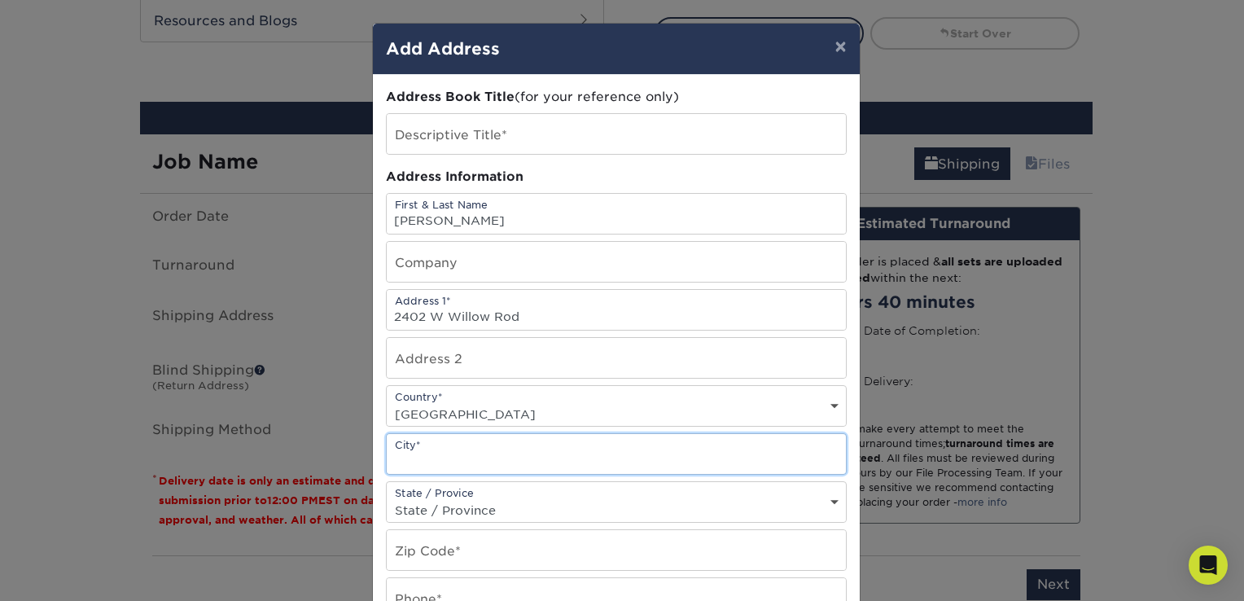
drag, startPoint x: 436, startPoint y: 444, endPoint x: 449, endPoint y: 443, distance: 13.1
click at [436, 444] on input "text" at bounding box center [616, 454] width 459 height 40
type input "[PERSON_NAME]"
click at [830, 498] on select "State / Province [US_STATE] [US_STATE] [US_STATE] [US_STATE] [US_STATE] [US_STA…" at bounding box center [616, 510] width 459 height 24
select select "OK"
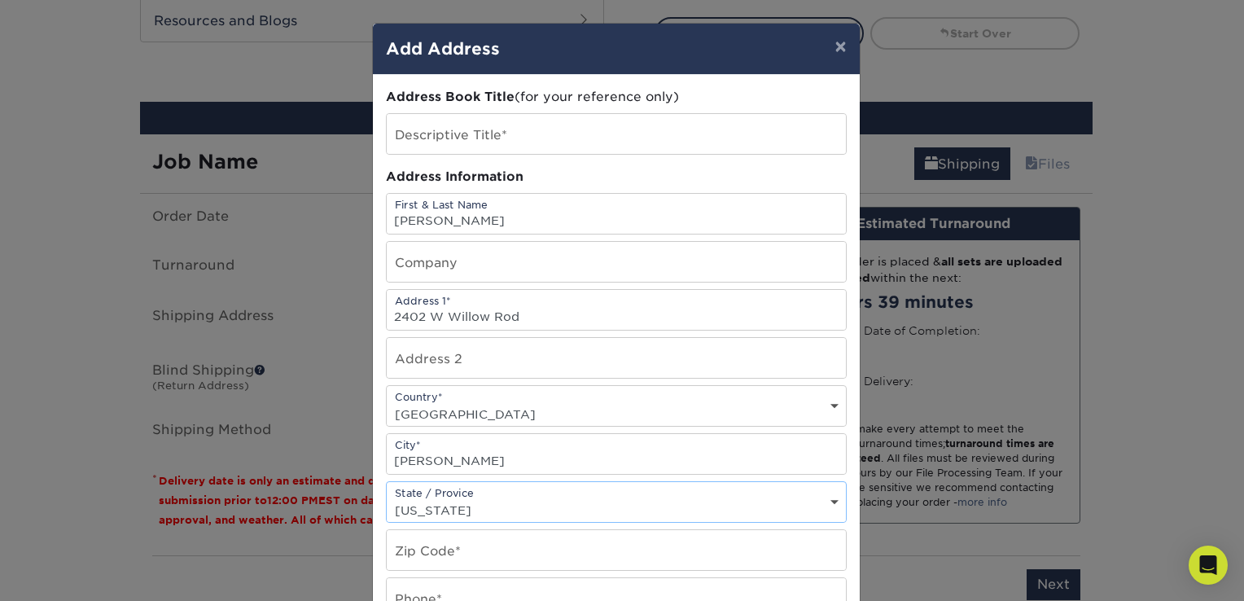
click at [387, 498] on select "State / Province [US_STATE] [US_STATE] [US_STATE] [US_STATE] [US_STATE] [US_STA…" at bounding box center [616, 510] width 459 height 24
click at [434, 547] on input "text" at bounding box center [616, 550] width 459 height 40
type input "73703"
click at [450, 590] on input "text" at bounding box center [616, 598] width 459 height 40
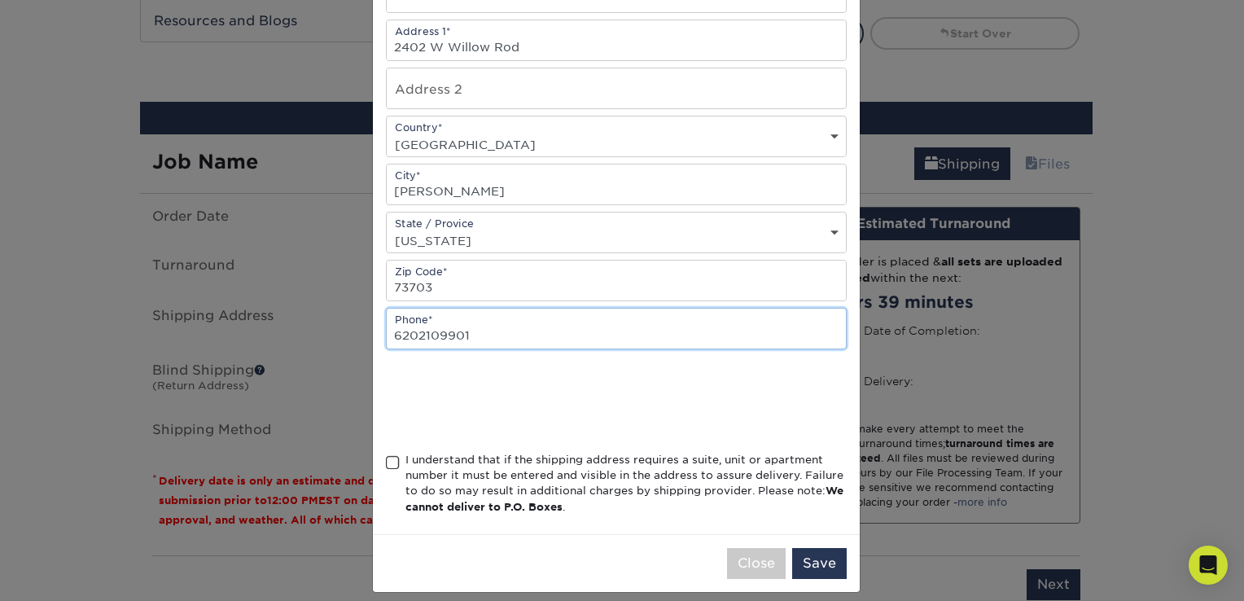
scroll to position [279, 0]
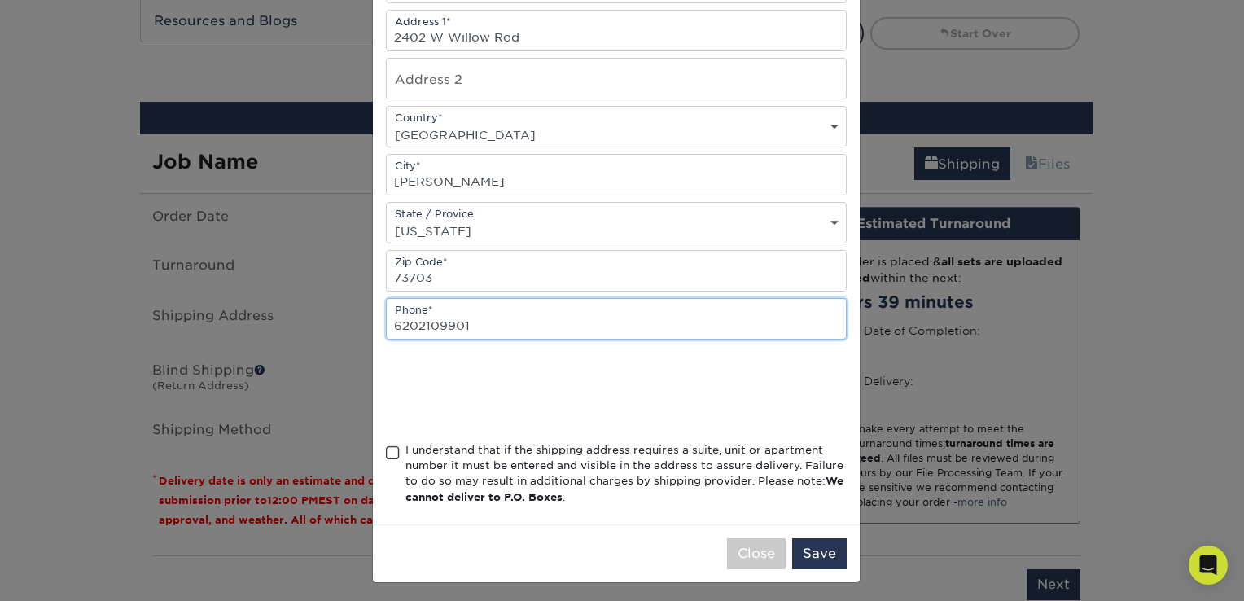
type input "6202109901"
click at [788, 392] on div at bounding box center [616, 390] width 461 height 63
click at [386, 448] on span at bounding box center [393, 452] width 14 height 15
click at [0, 0] on input "I understand that if the shipping address requires a suite, unit or apartment n…" at bounding box center [0, 0] width 0 height 0
click at [808, 555] on button "Save" at bounding box center [819, 553] width 55 height 31
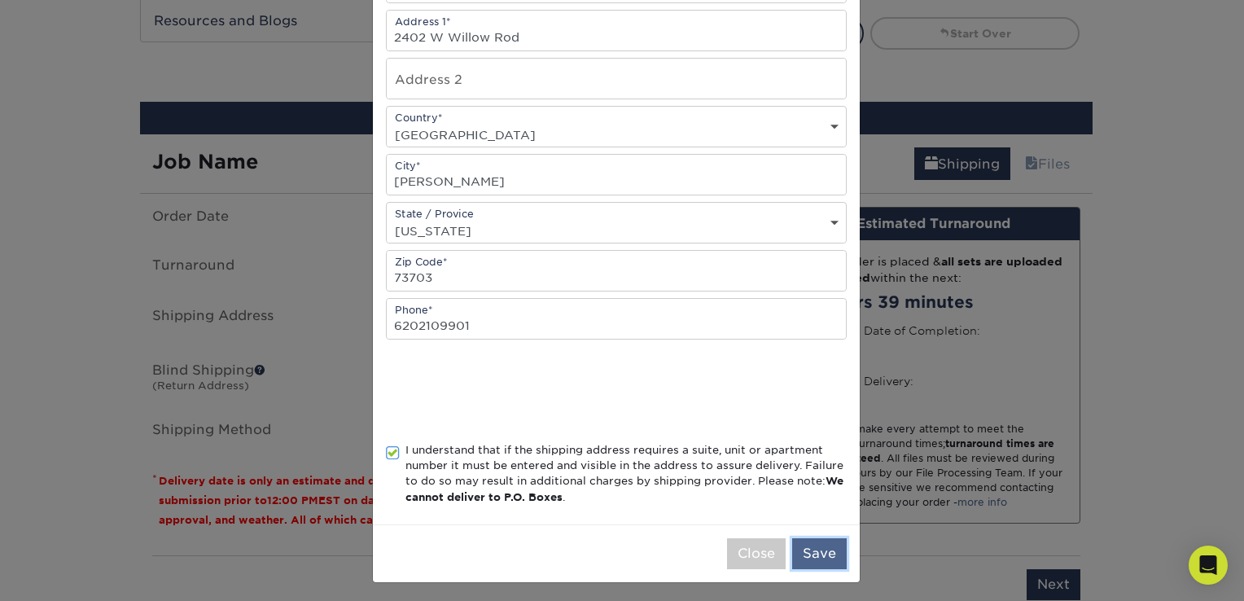
scroll to position [280, 0]
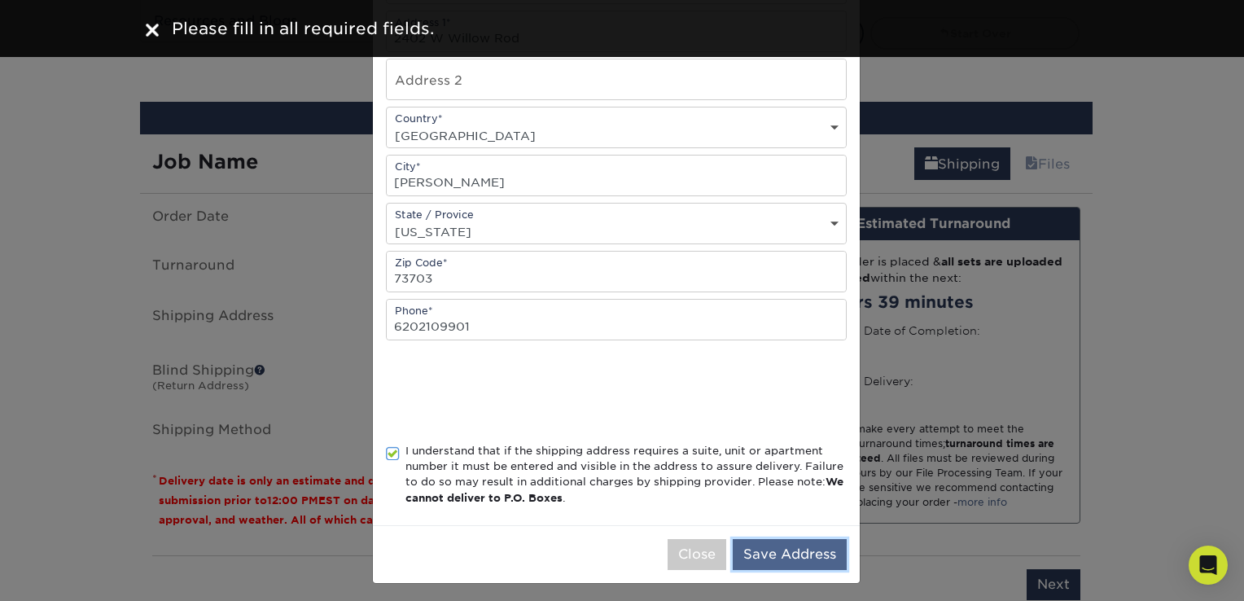
click at [791, 544] on button "Save Address" at bounding box center [790, 554] width 114 height 31
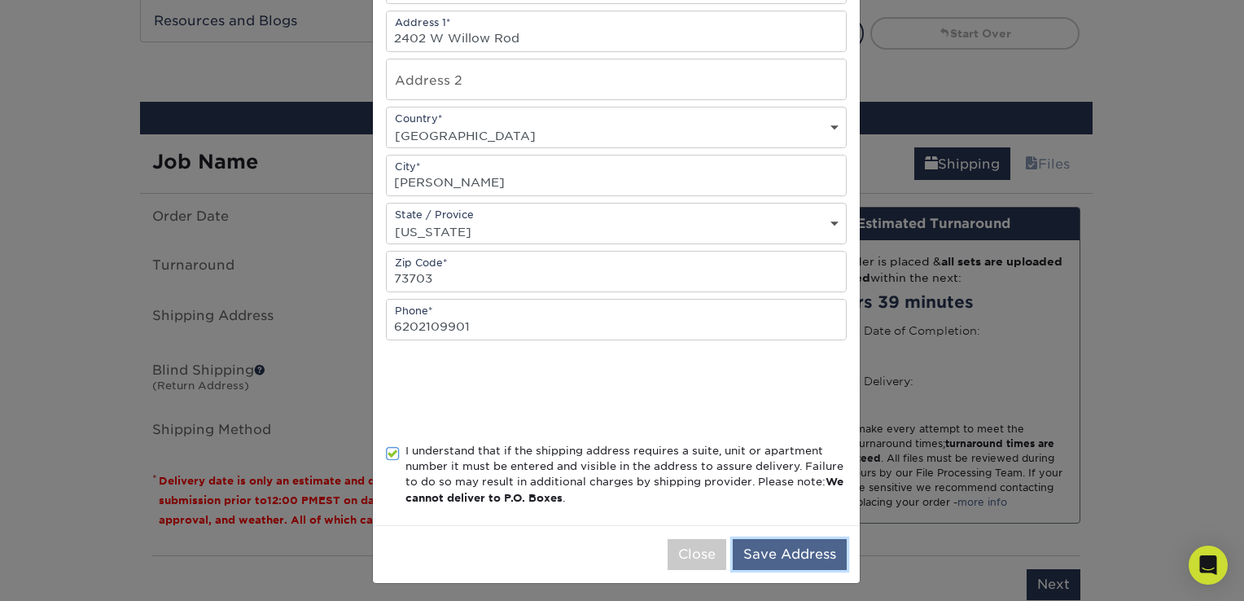
click at [777, 545] on button "Save Address" at bounding box center [790, 554] width 114 height 31
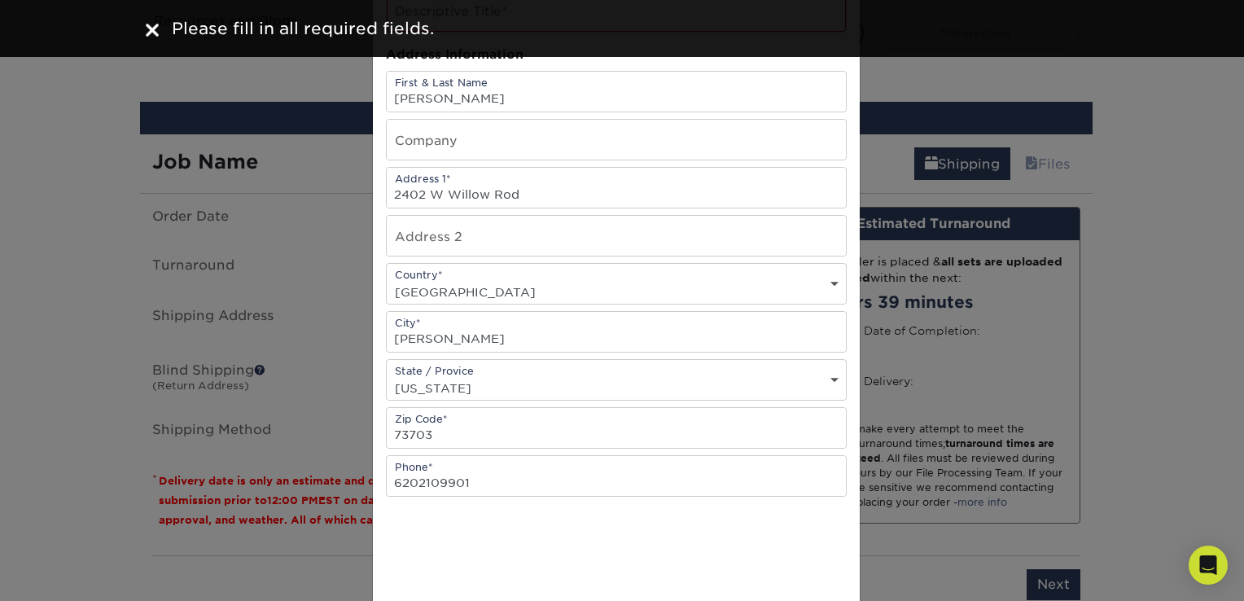
scroll to position [0, 0]
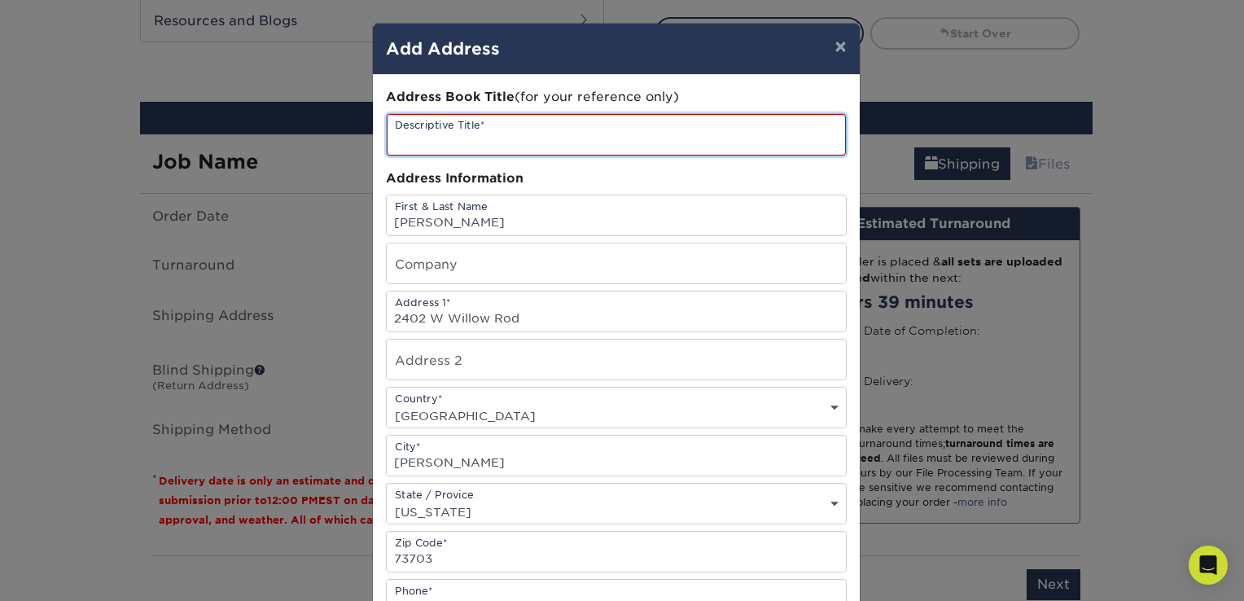
drag, startPoint x: 520, startPoint y: 132, endPoint x: 379, endPoint y: 140, distance: 141.9
click at [386, 140] on div "Descriptive Title*" at bounding box center [616, 134] width 461 height 43
type input "Wedding Cards"
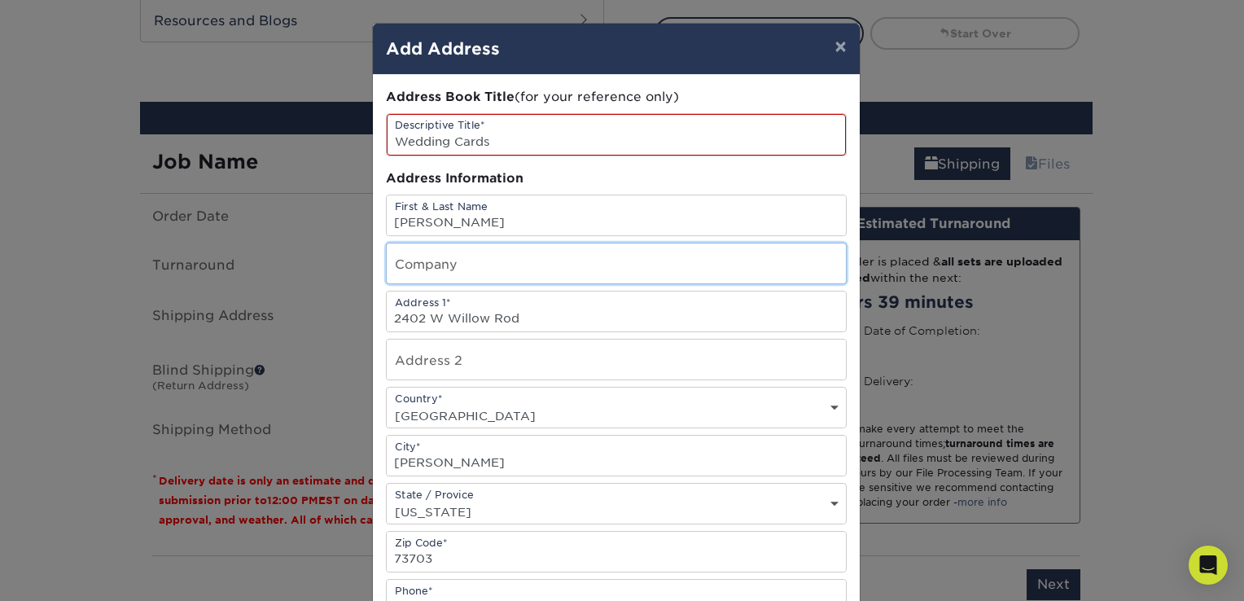
click at [617, 254] on input "text" at bounding box center [616, 263] width 459 height 40
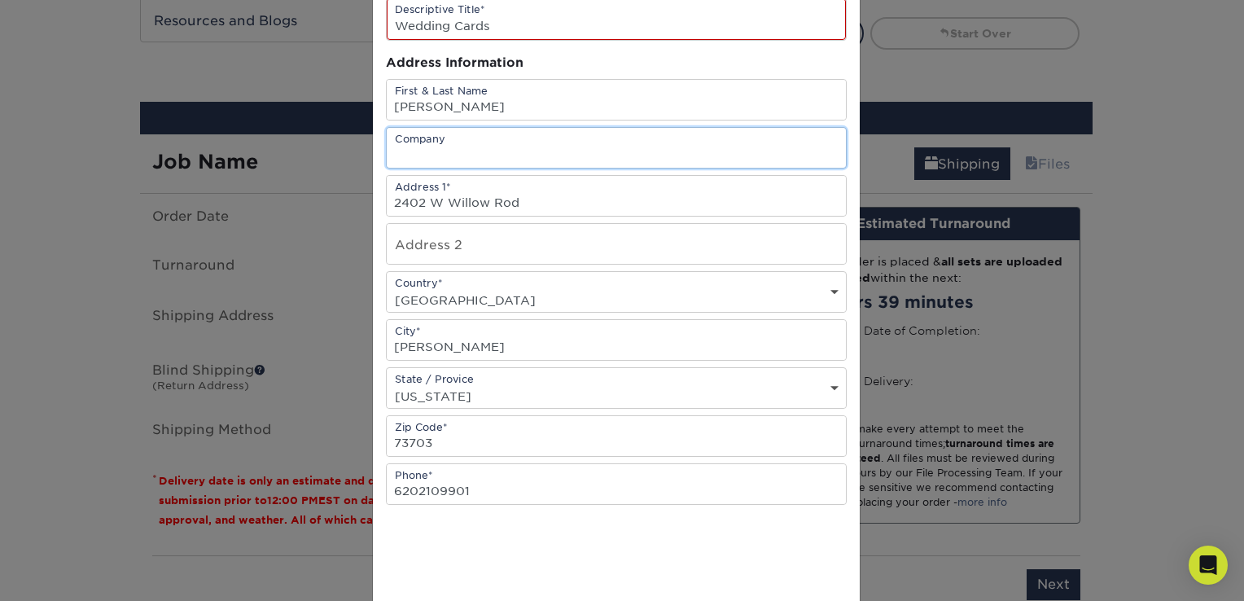
scroll to position [280, 0]
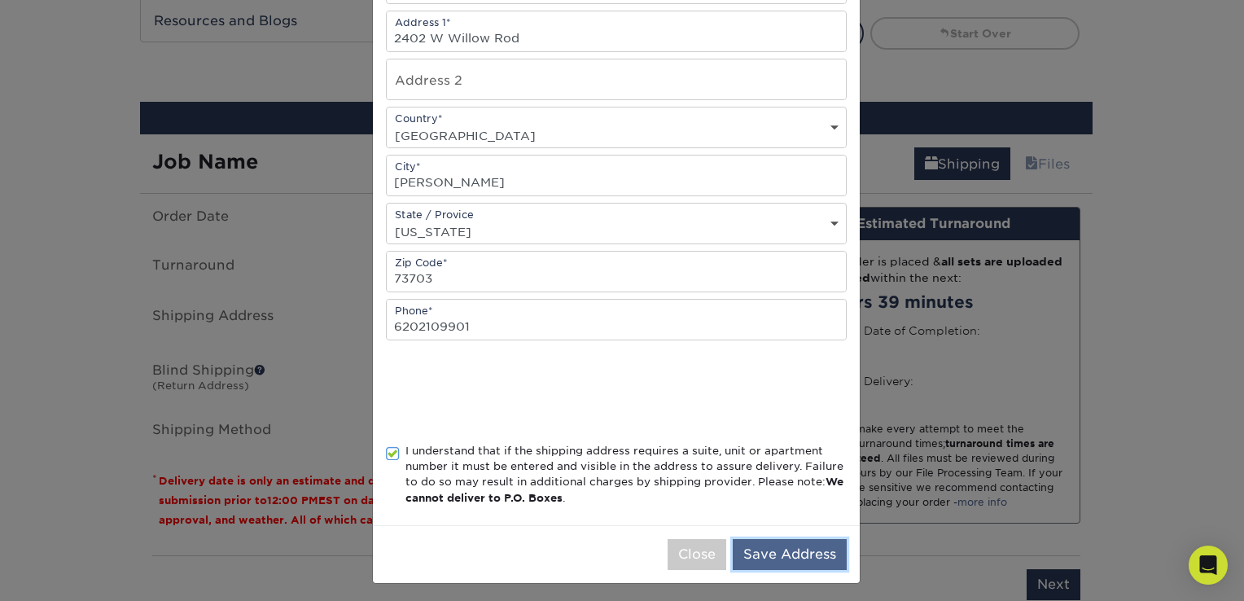
click at [770, 545] on button "Save Address" at bounding box center [790, 554] width 114 height 31
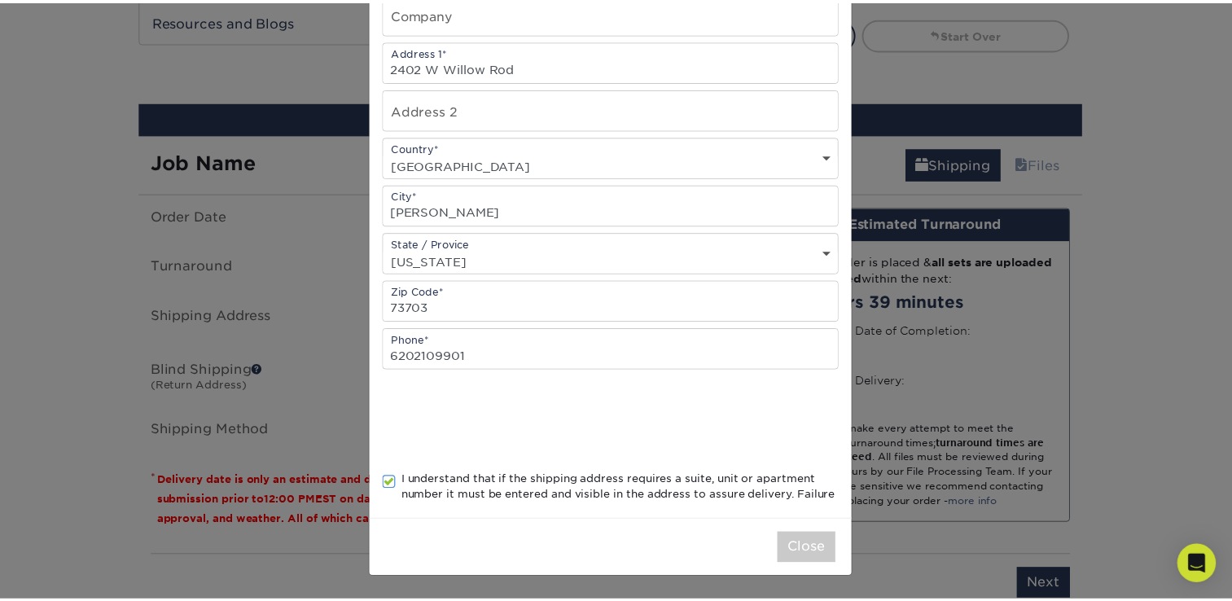
scroll to position [0, 0]
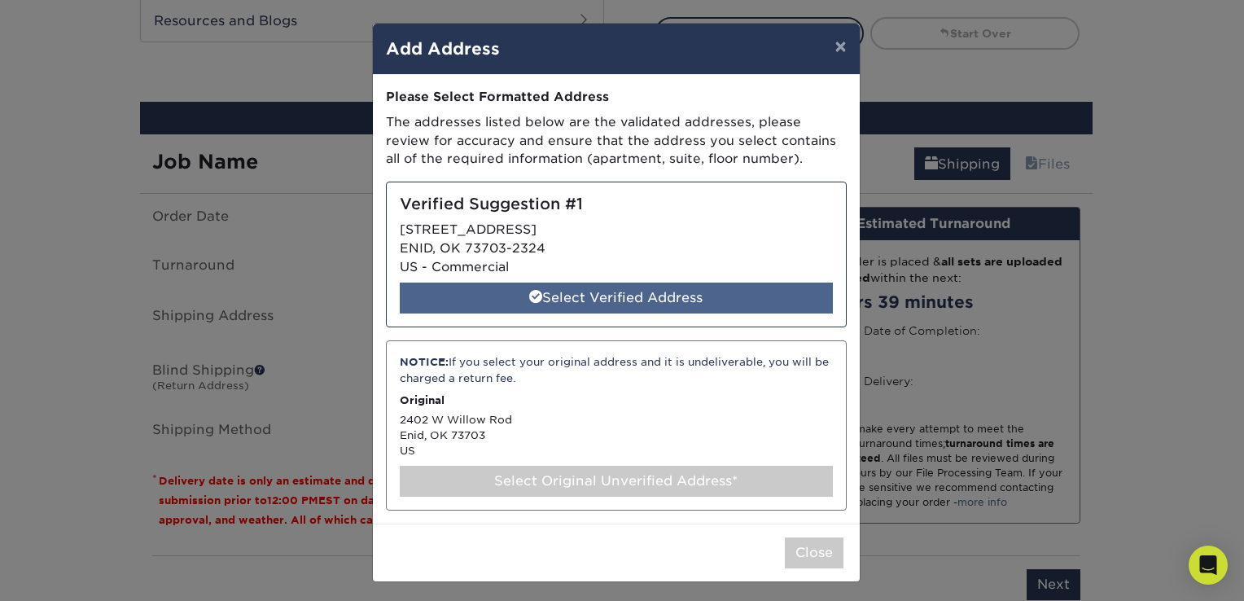
click at [621, 300] on div "Select Verified Address" at bounding box center [616, 297] width 433 height 31
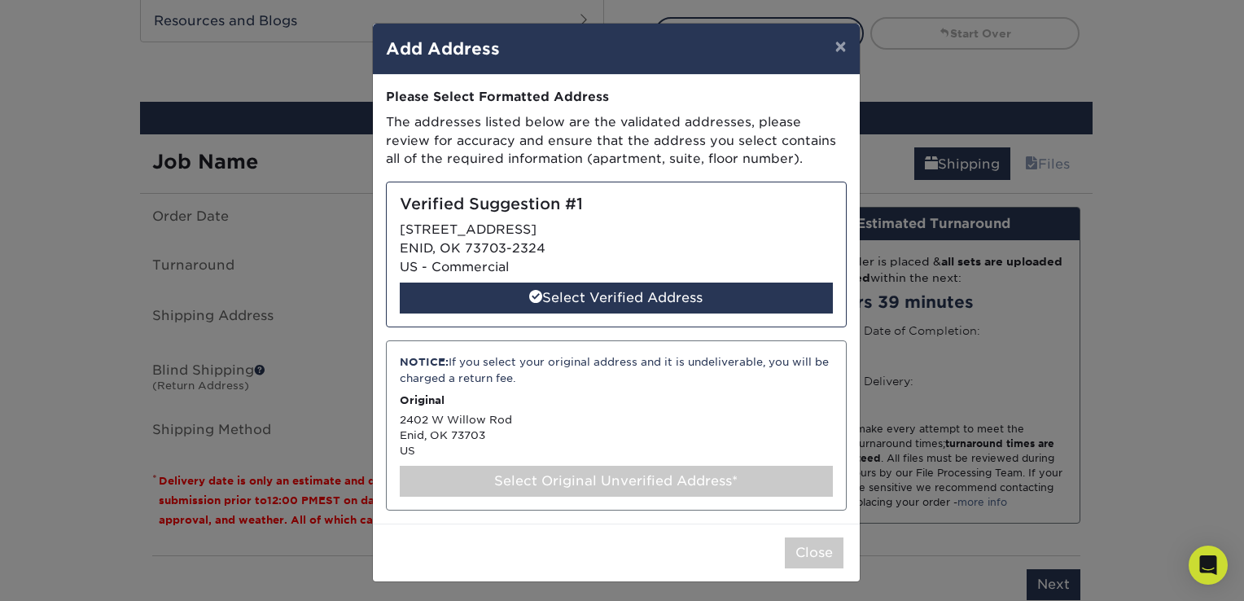
select select "285231"
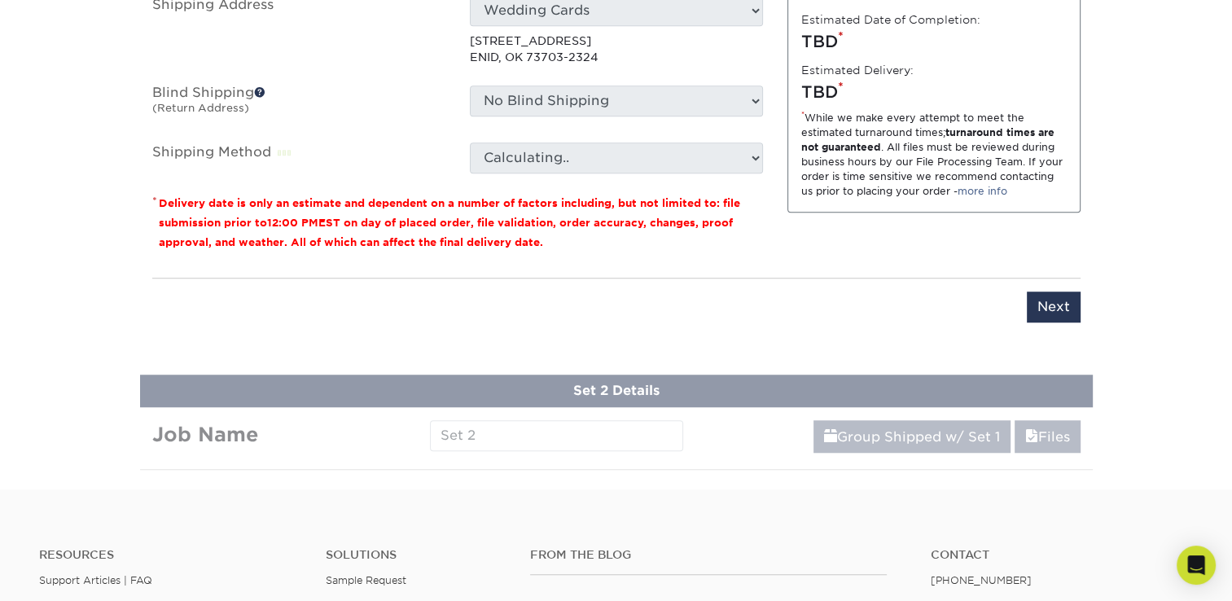
scroll to position [1140, 0]
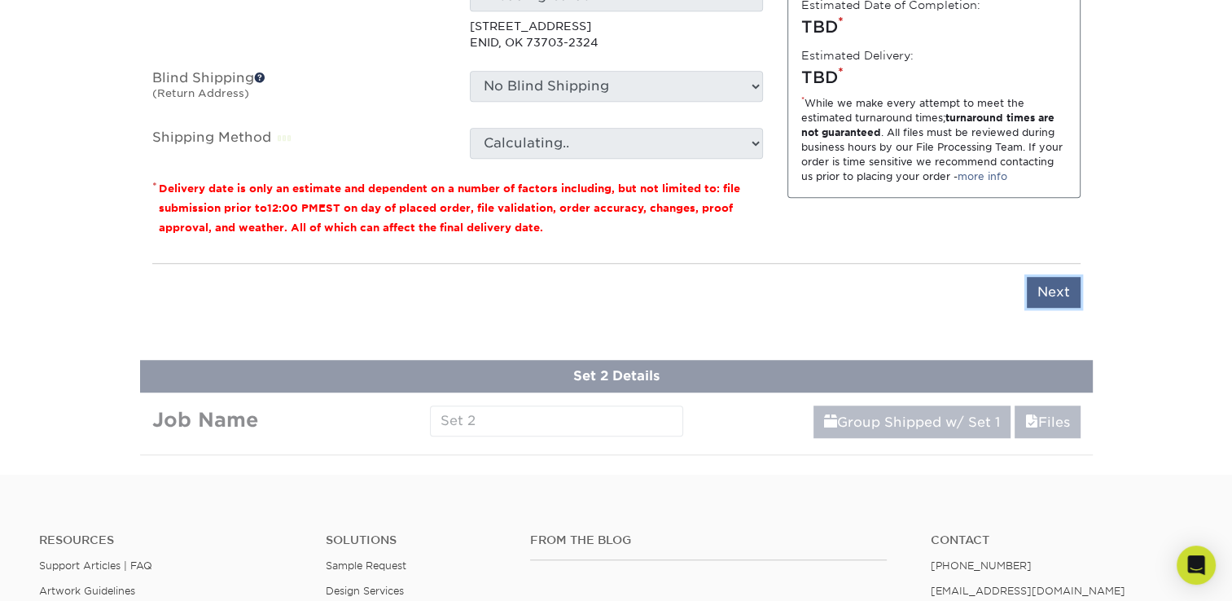
click at [1068, 288] on input "Next" at bounding box center [1054, 292] width 54 height 31
type input "Next"
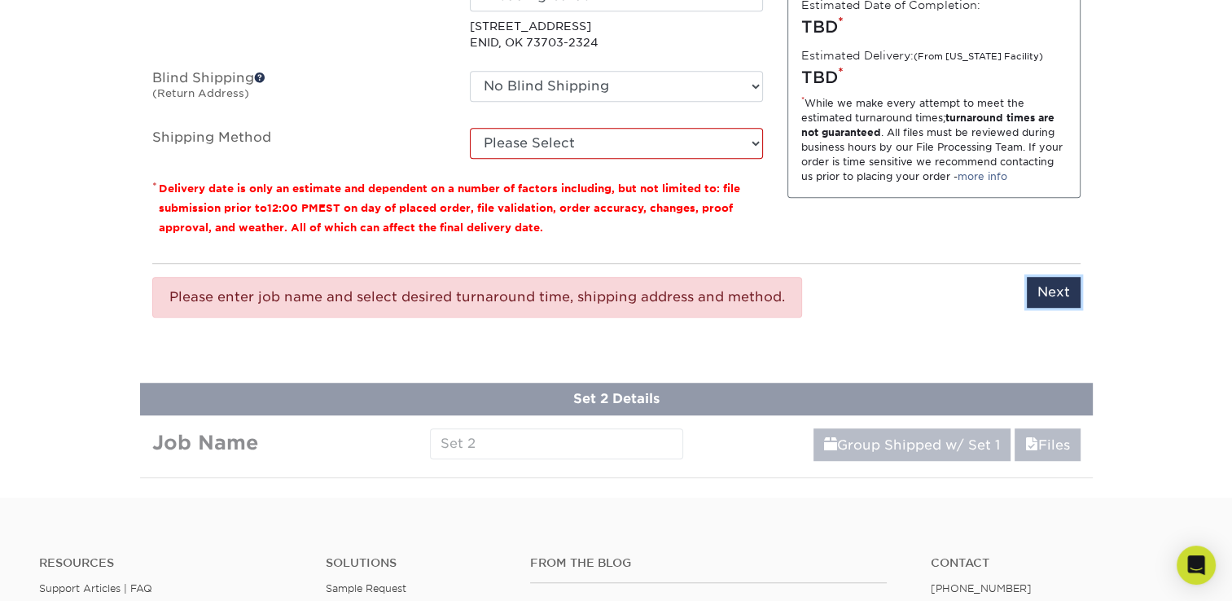
scroll to position [733, 0]
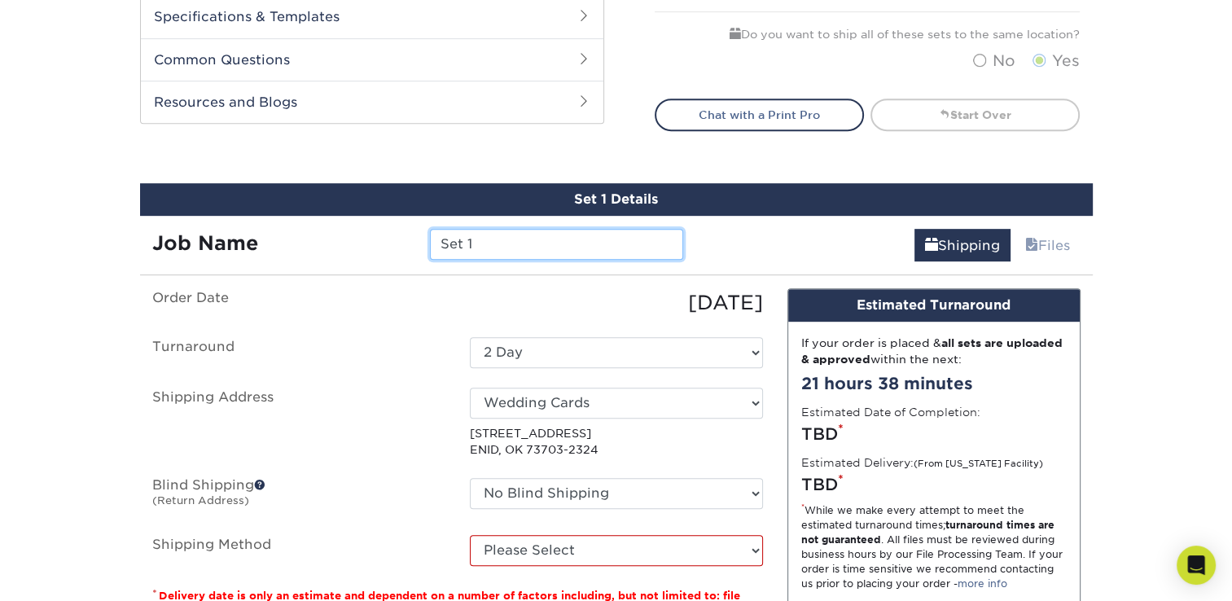
drag, startPoint x: 506, startPoint y: 243, endPoint x: 388, endPoint y: 248, distance: 118.2
click at [394, 244] on div "Job Name Set 1" at bounding box center [418, 244] width 556 height 31
type input "Wedding Cards"
